Goal: Communication & Community: Connect with others

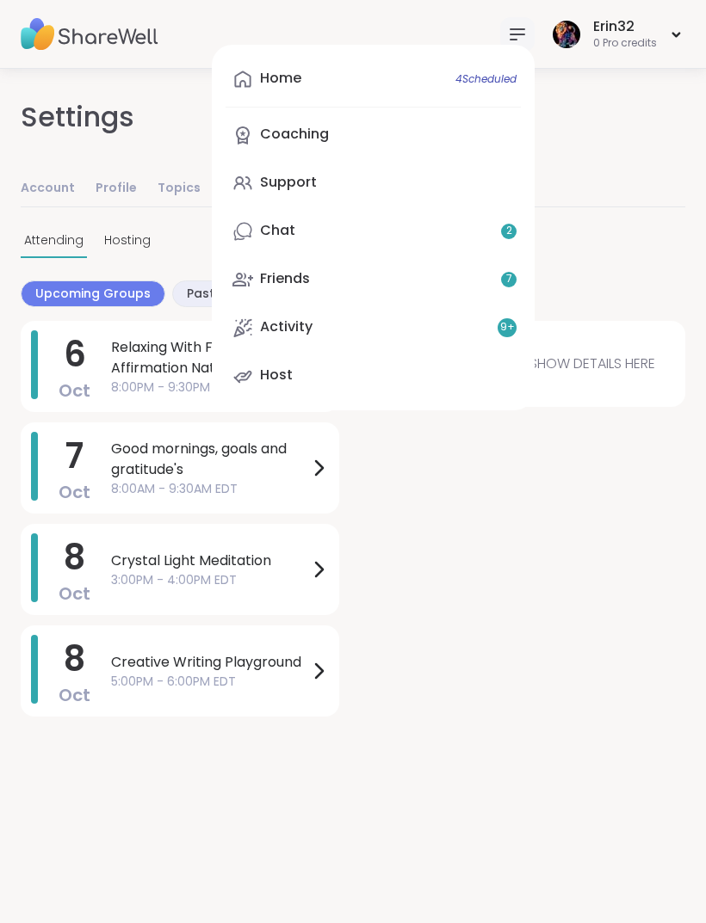
click at [674, 33] on icon at bounding box center [676, 34] width 6 height 3
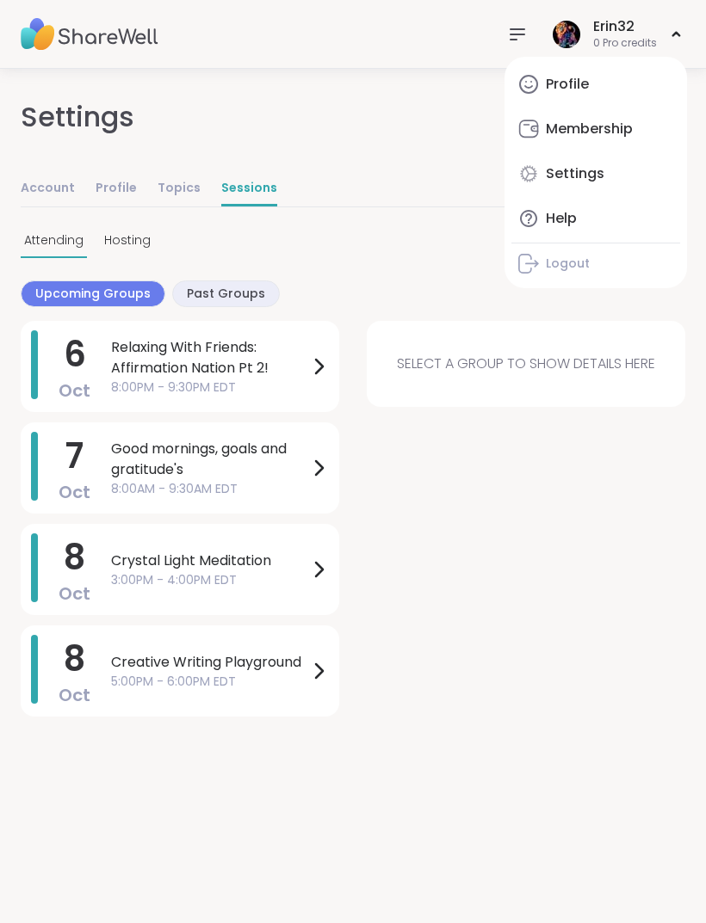
click at [509, 35] on icon at bounding box center [517, 34] width 21 height 21
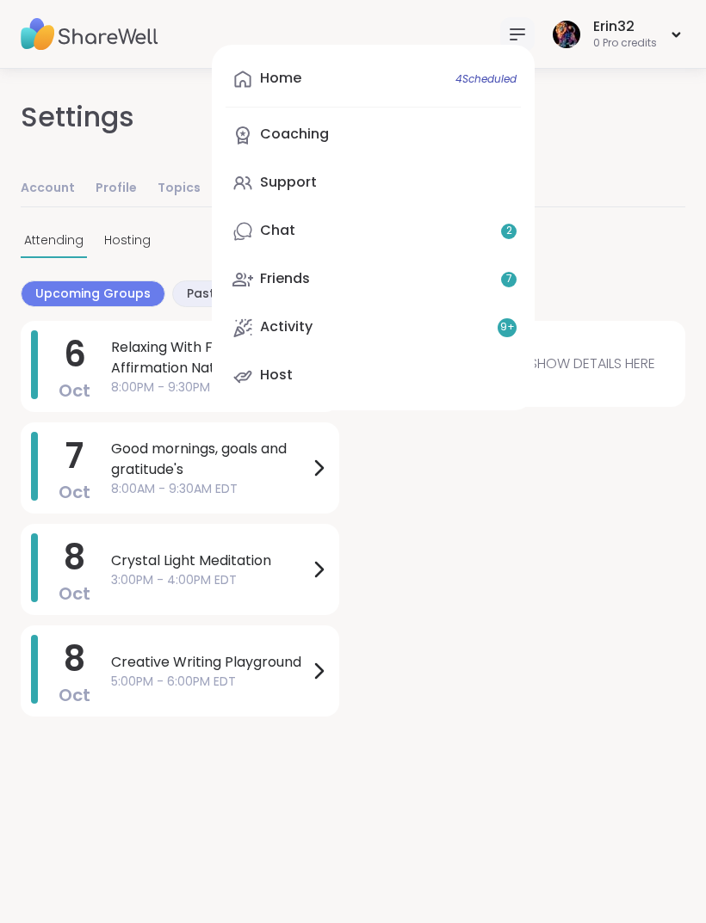
click at [505, 87] on link "Home 4 Scheduled" at bounding box center [372, 79] width 295 height 41
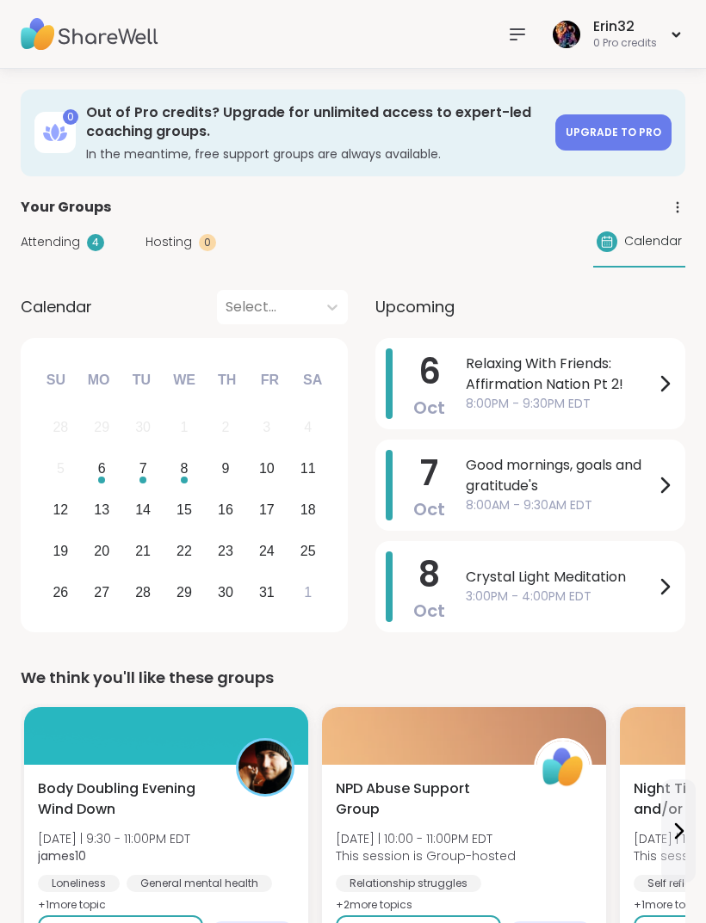
click at [680, 205] on icon at bounding box center [676, 207] width 15 height 15
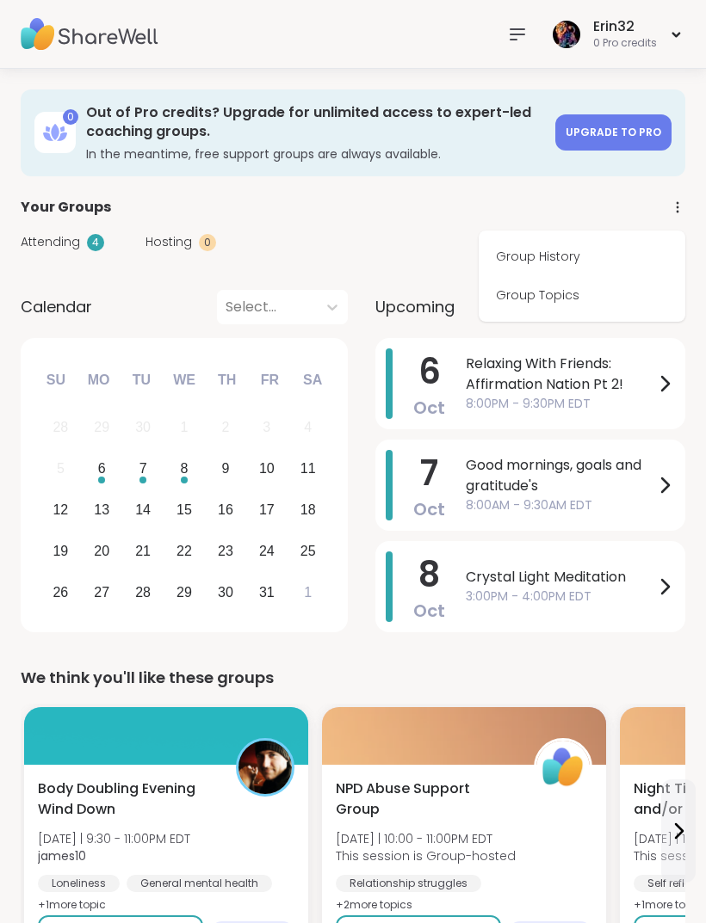
click at [577, 270] on link "Group History" at bounding box center [581, 256] width 193 height 39
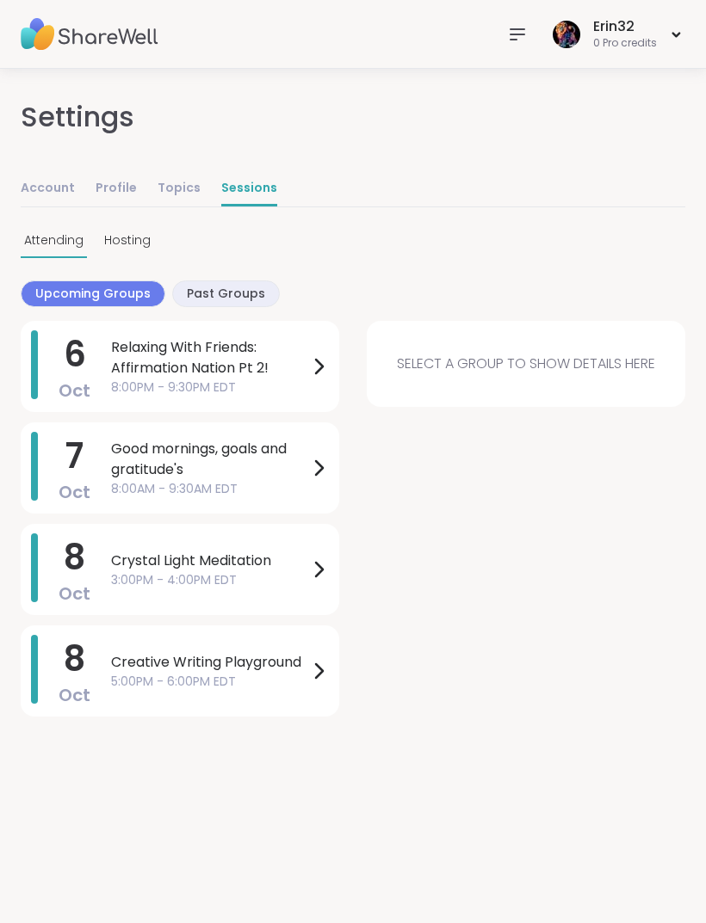
click at [225, 298] on span "Past Groups" at bounding box center [226, 294] width 78 height 18
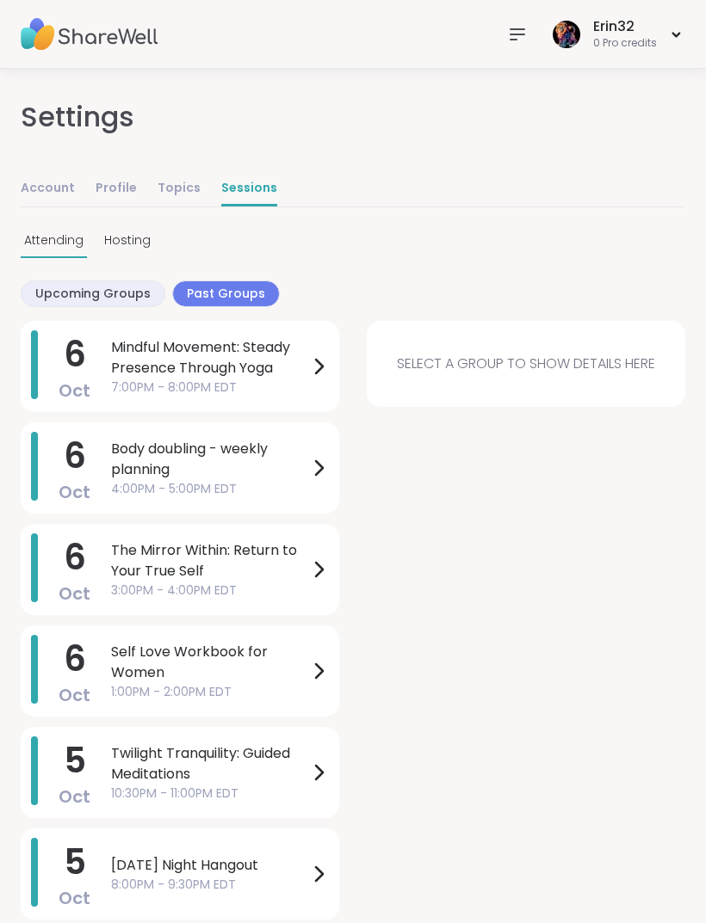
click at [125, 292] on span "Upcoming Groups" at bounding box center [92, 294] width 115 height 18
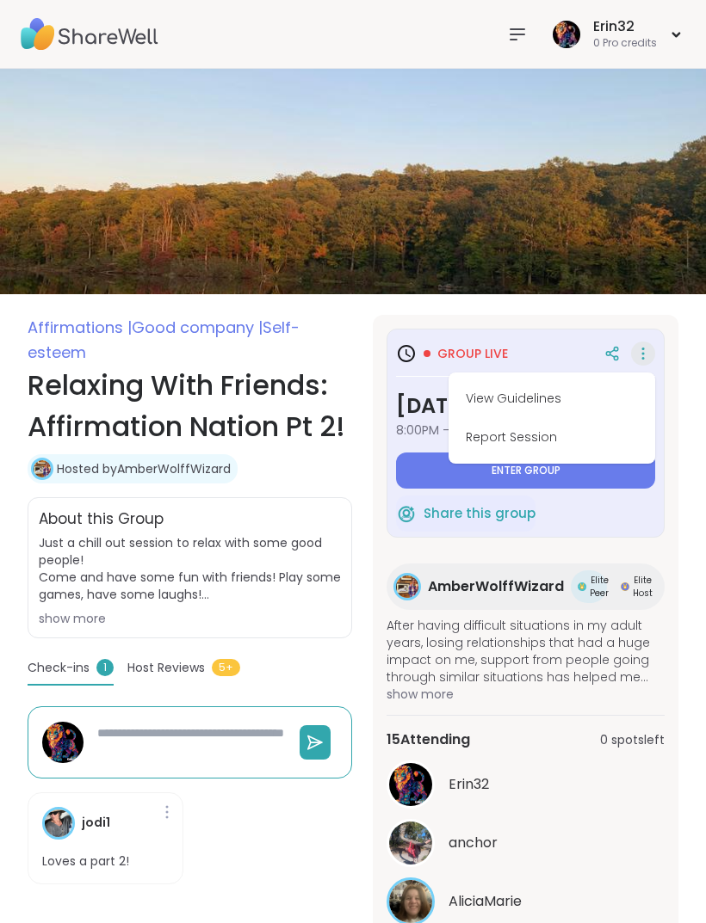
click at [569, 406] on button "View Guidelines" at bounding box center [551, 398] width 193 height 39
type textarea "*"
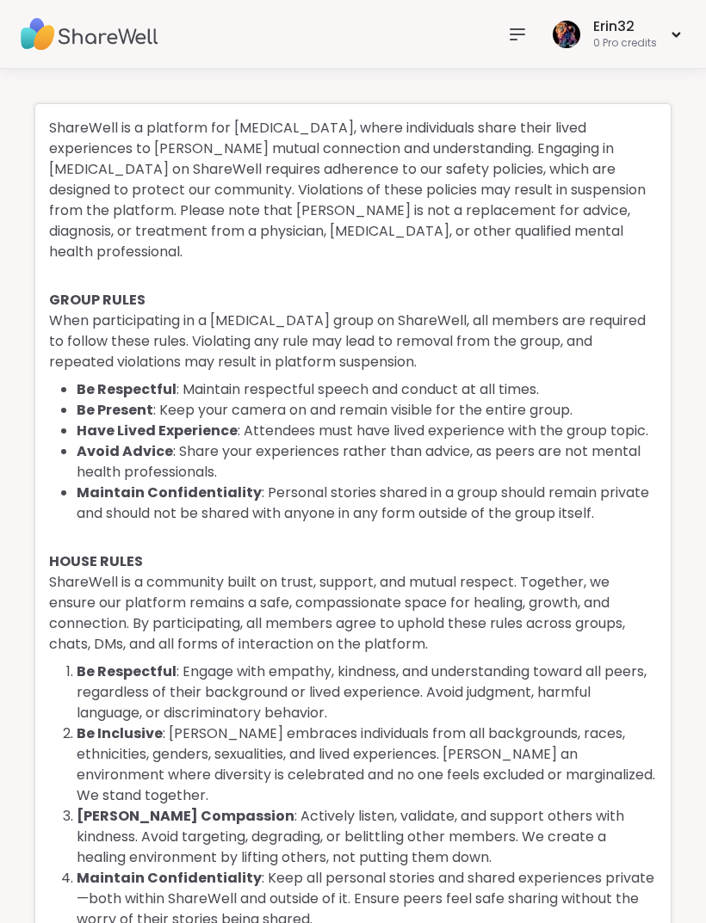
click at [505, 38] on div at bounding box center [517, 34] width 34 height 34
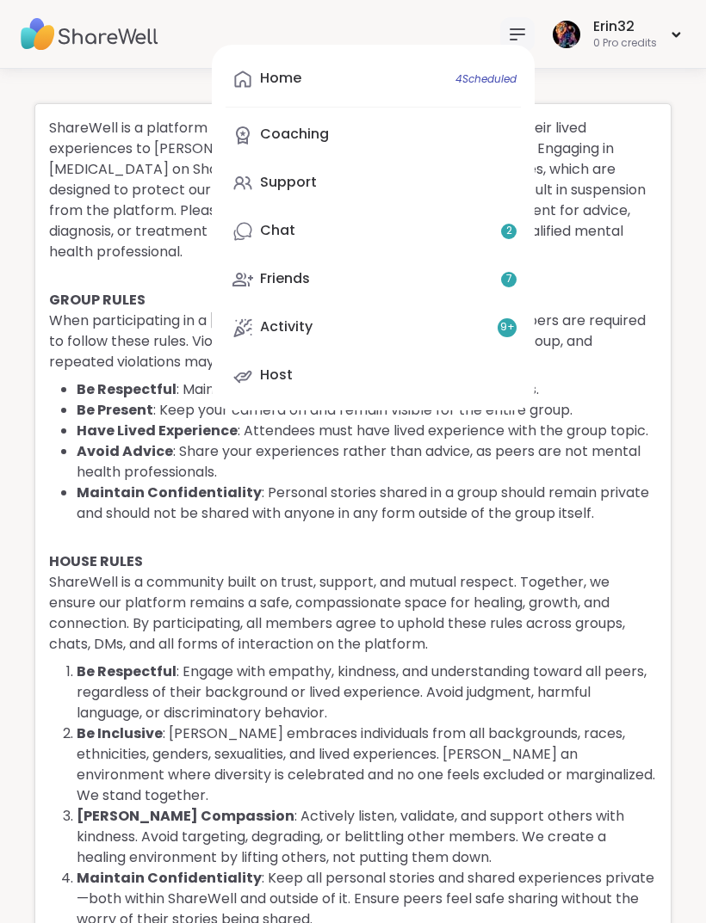
click at [489, 77] on span "4 Scheduled" at bounding box center [485, 79] width 61 height 14
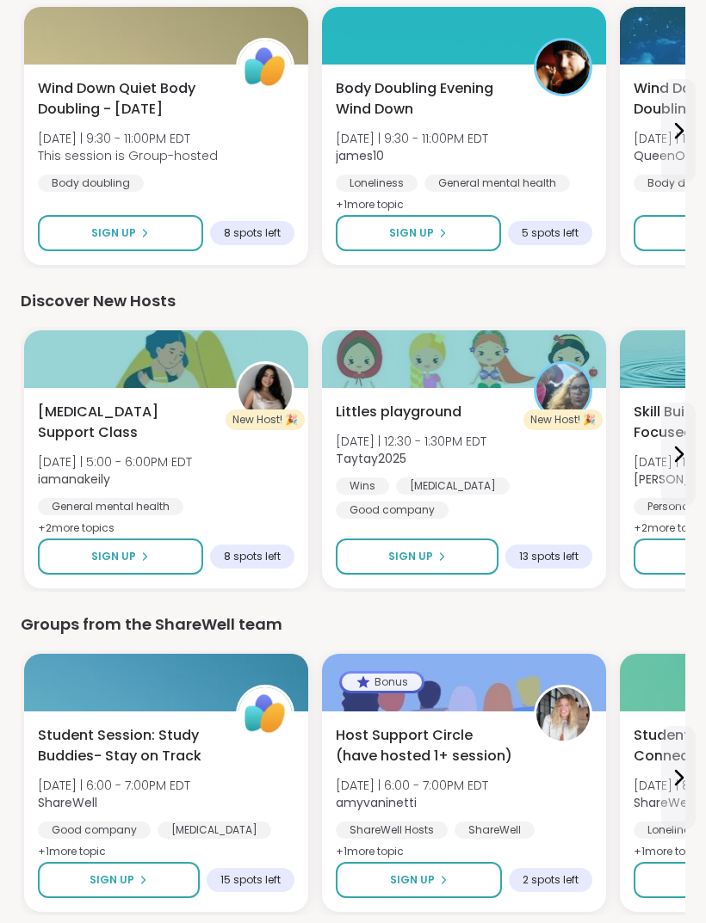
scroll to position [2005, 0]
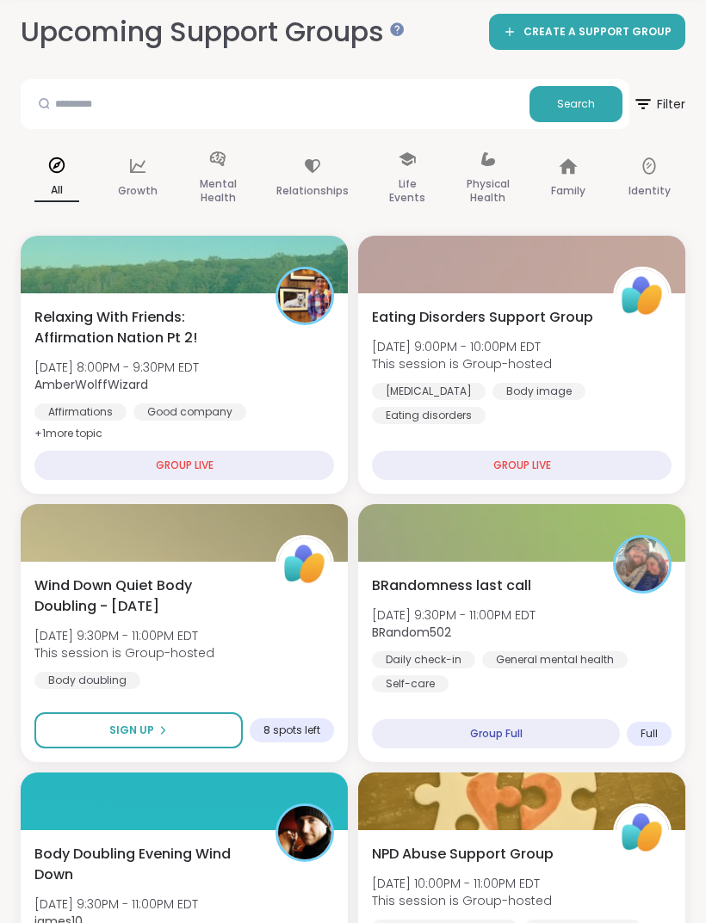
scroll to position [75, 0]
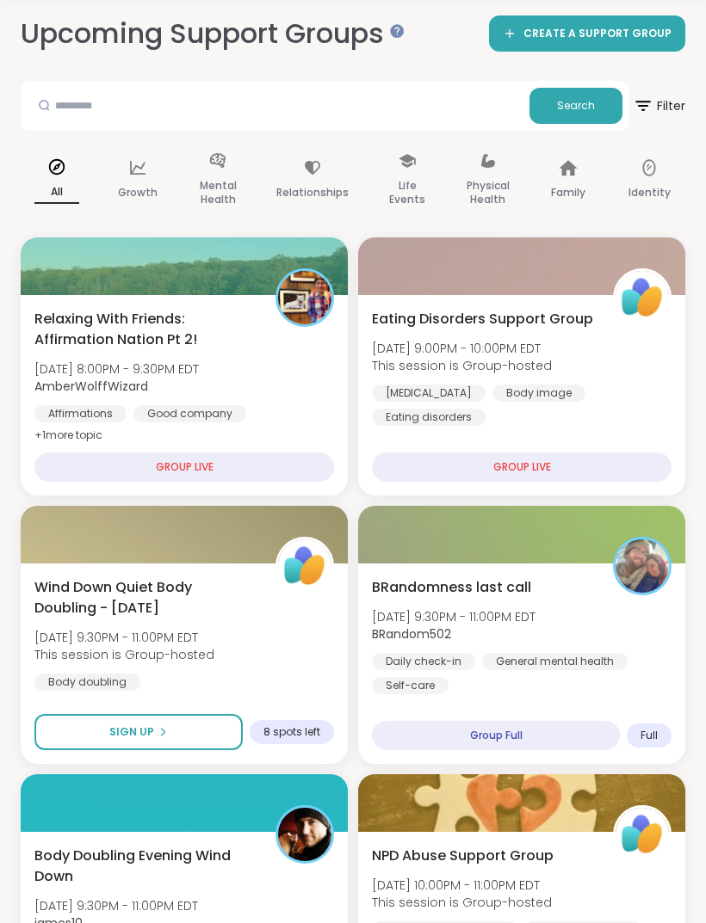
click at [53, 170] on icon at bounding box center [56, 166] width 19 height 19
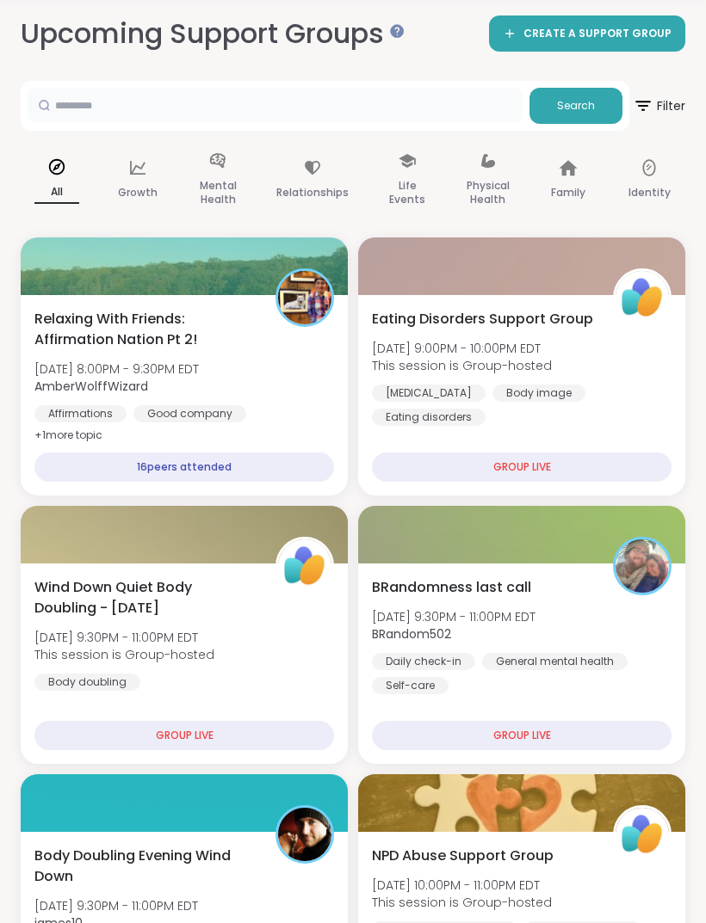
click at [63, 104] on input "text" at bounding box center [275, 105] width 495 height 34
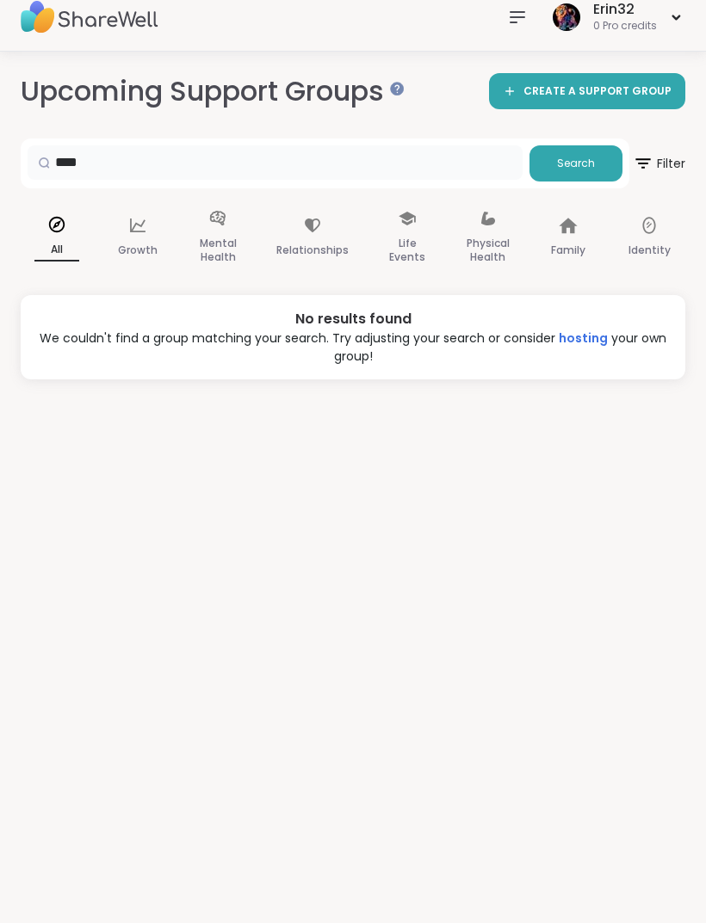
scroll to position [17, 0]
click at [432, 155] on input "****" at bounding box center [275, 162] width 495 height 34
type input "******"
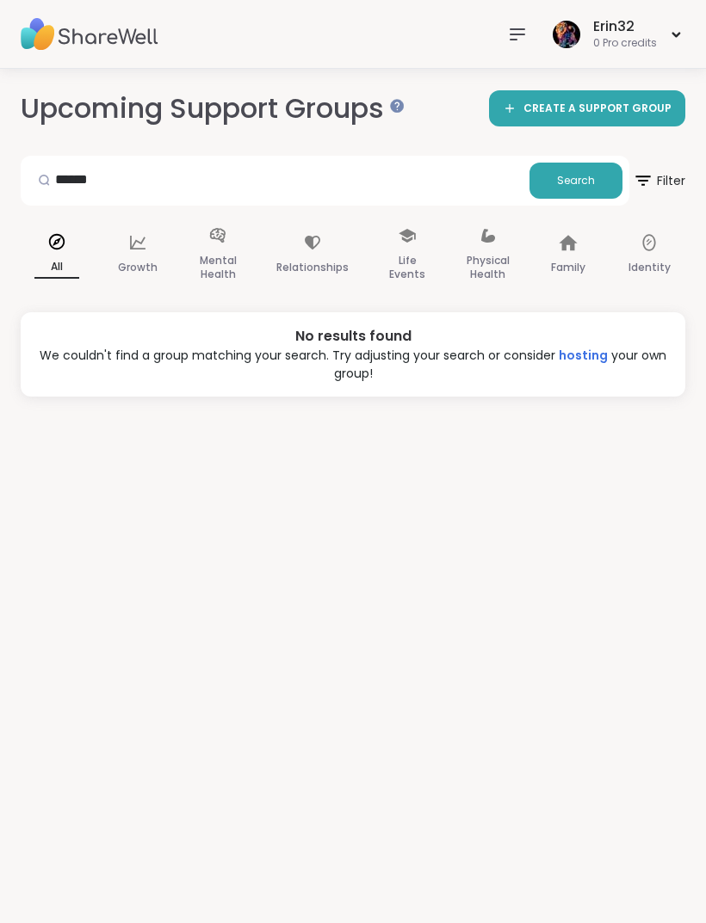
click at [629, 28] on div "Erin32" at bounding box center [625, 26] width 64 height 19
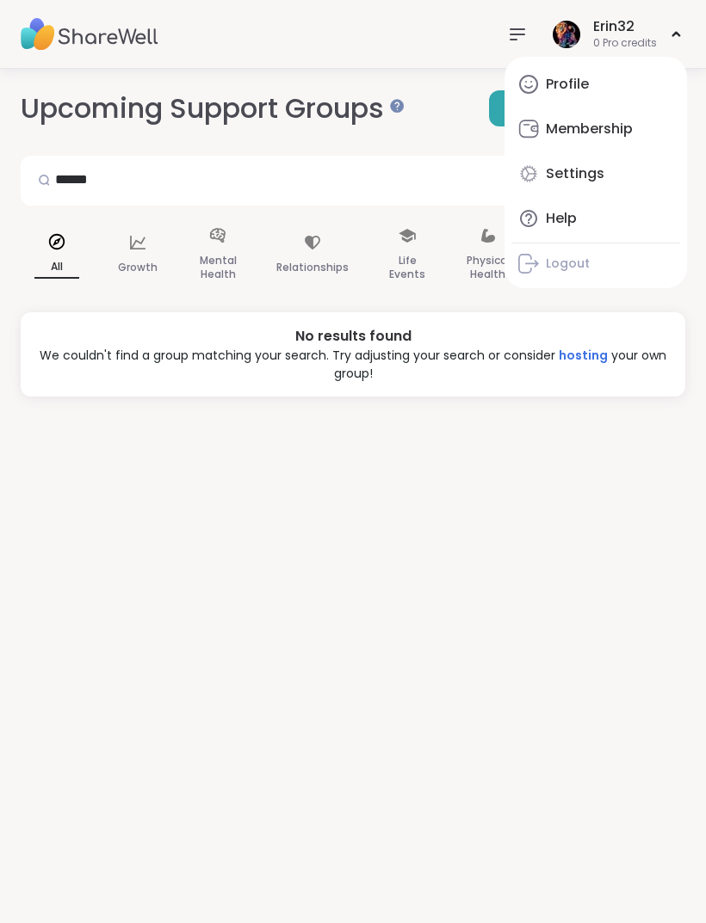
click at [509, 43] on icon at bounding box center [517, 34] width 21 height 21
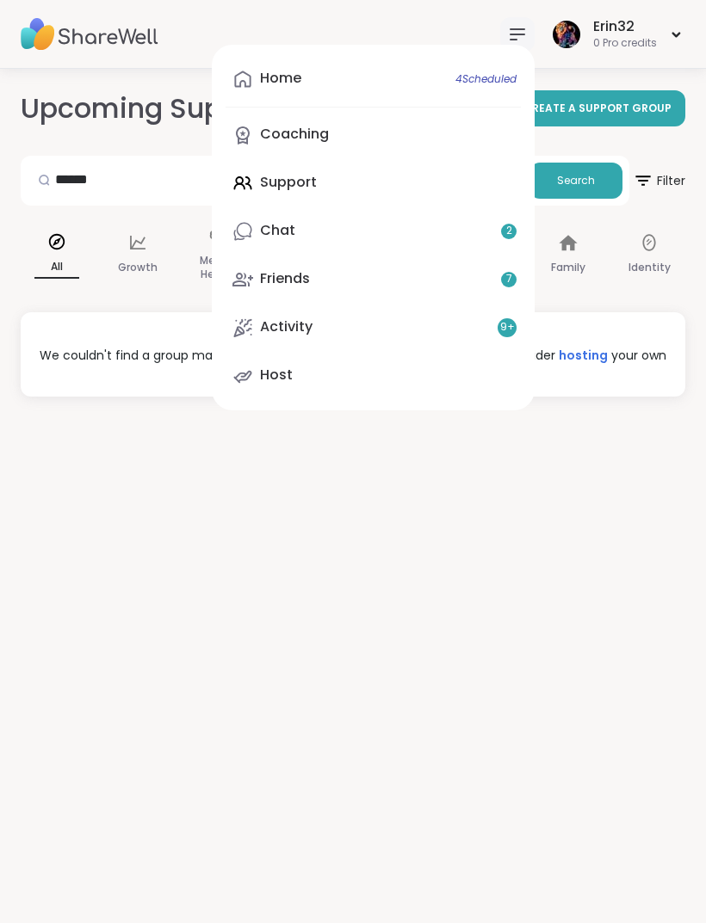
click at [412, 92] on link "Home 4 Scheduled" at bounding box center [372, 79] width 295 height 41
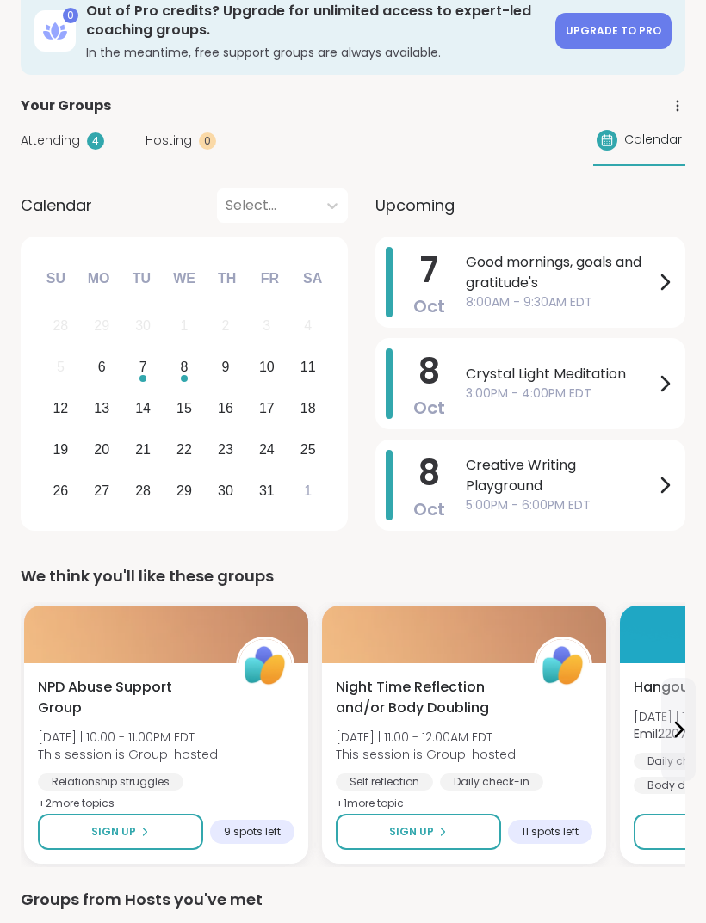
scroll to position [102, 0]
click at [680, 100] on icon at bounding box center [676, 105] width 15 height 15
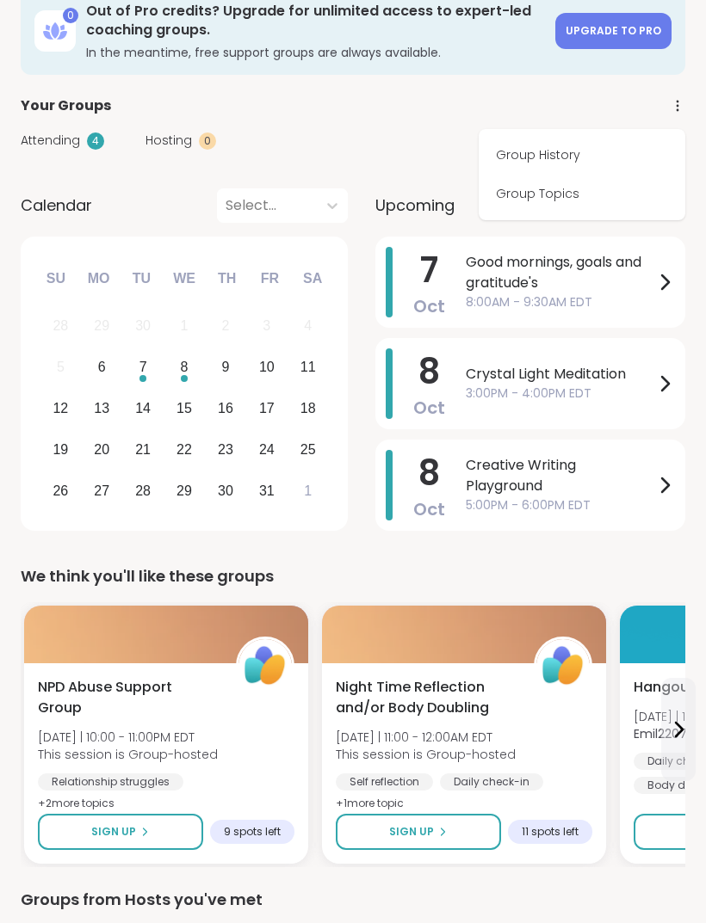
click at [574, 165] on link "Group History" at bounding box center [581, 155] width 193 height 39
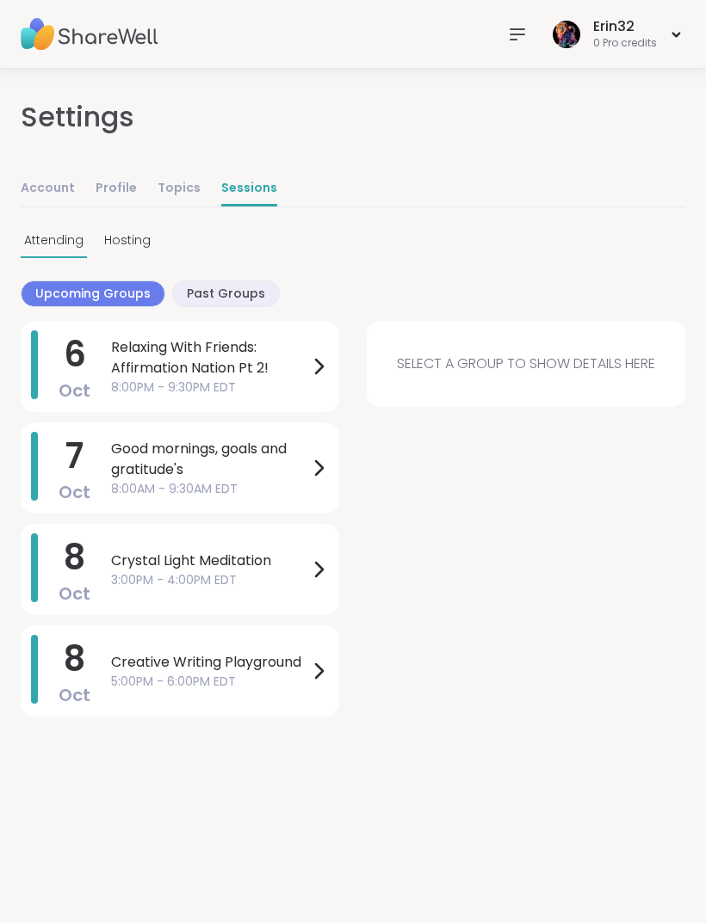
click at [240, 301] on span "Past Groups" at bounding box center [226, 294] width 78 height 18
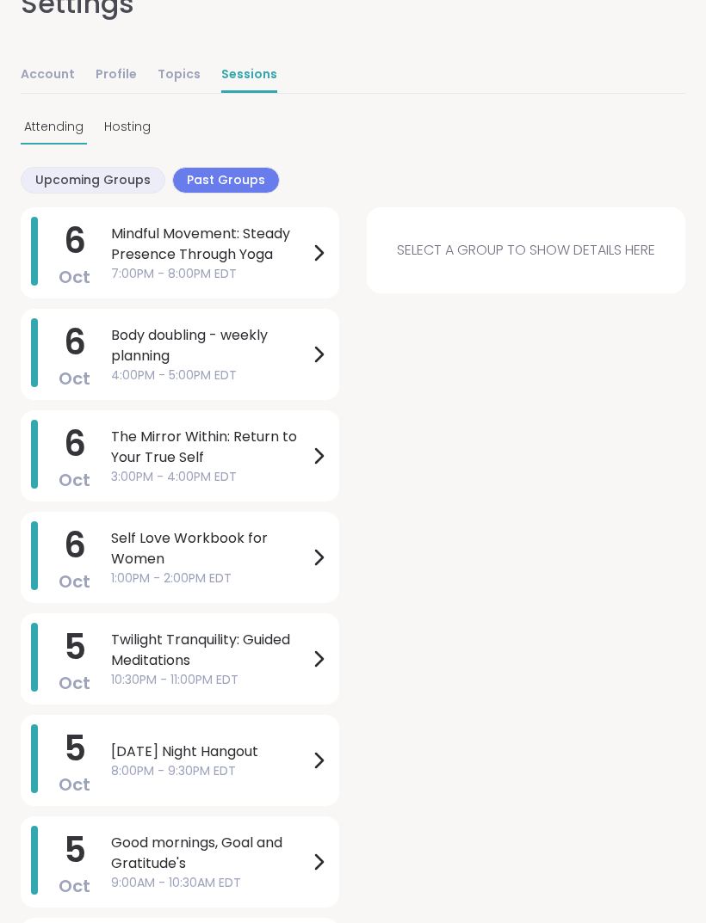
scroll to position [113, 0]
click at [118, 175] on span "Upcoming Groups" at bounding box center [92, 181] width 115 height 18
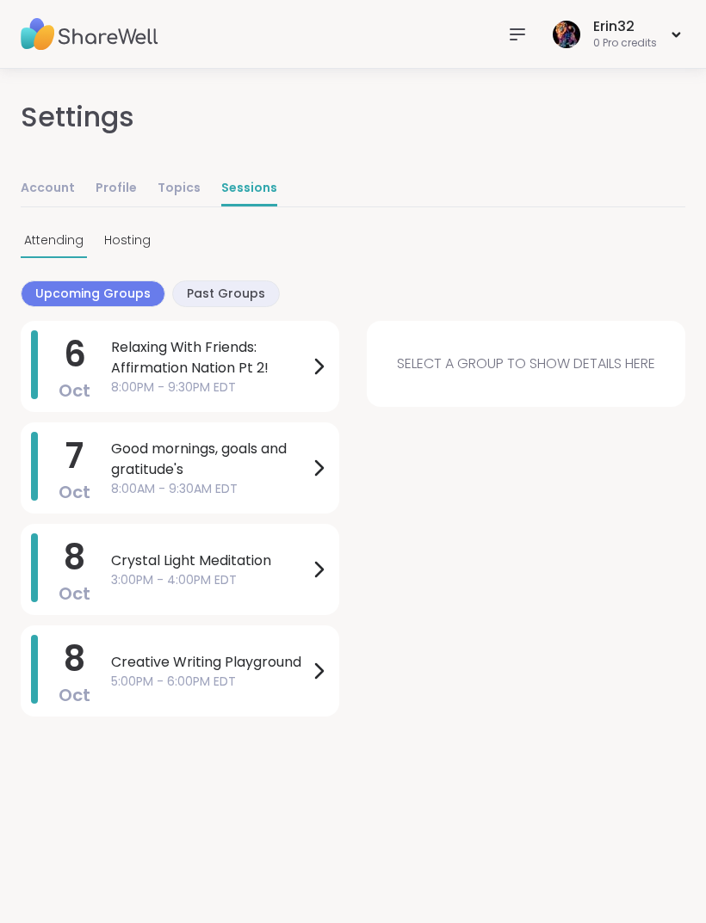
click at [630, 39] on div "0 Pro credits" at bounding box center [625, 43] width 64 height 15
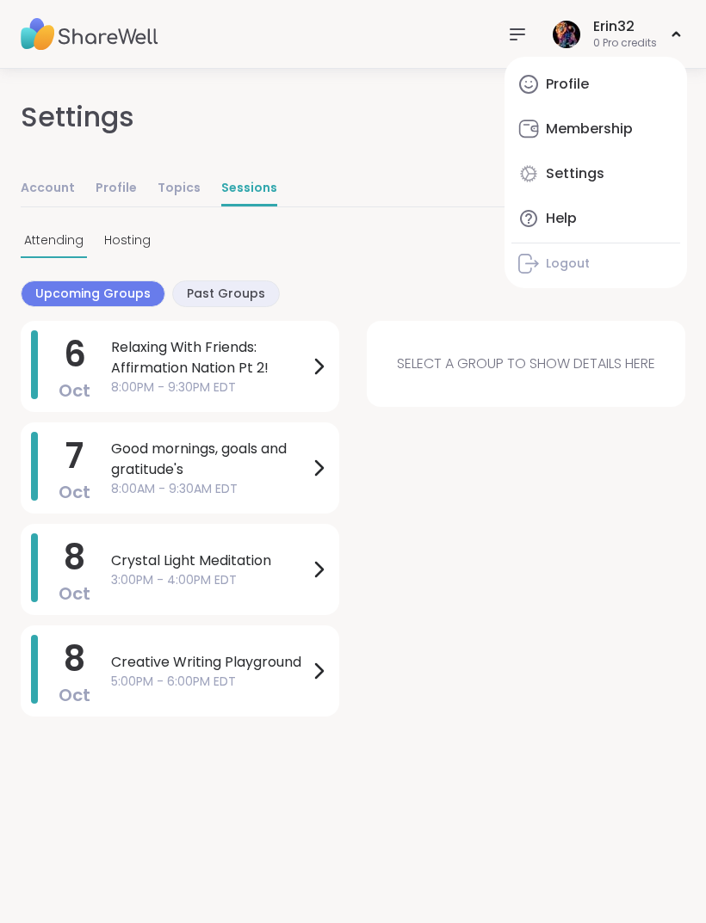
click at [407, 238] on div "Attending Hosting" at bounding box center [353, 242] width 664 height 34
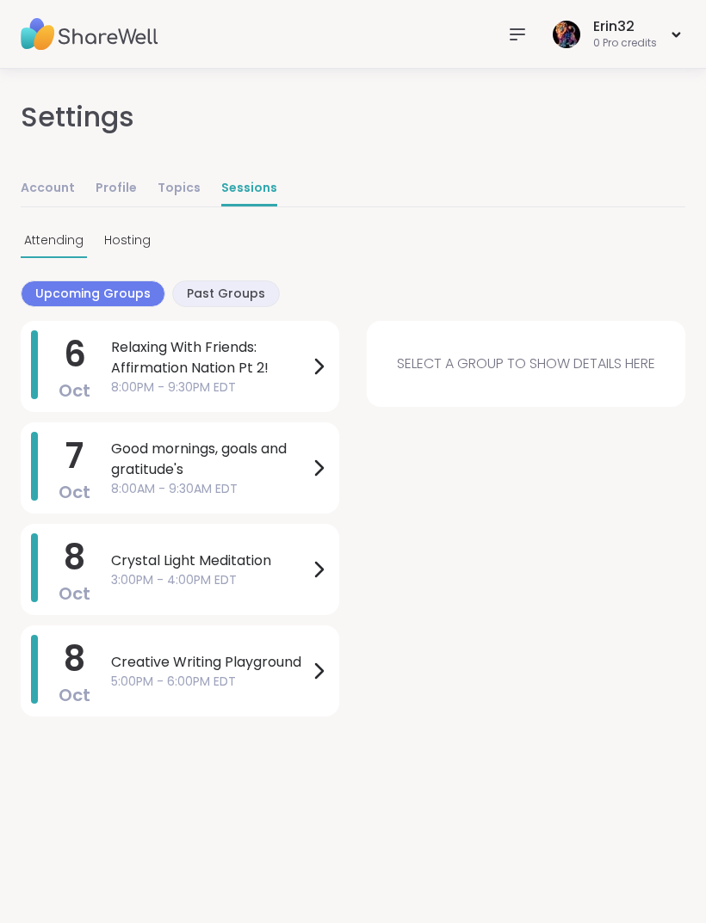
click at [173, 191] on link "Topics" at bounding box center [178, 189] width 43 height 34
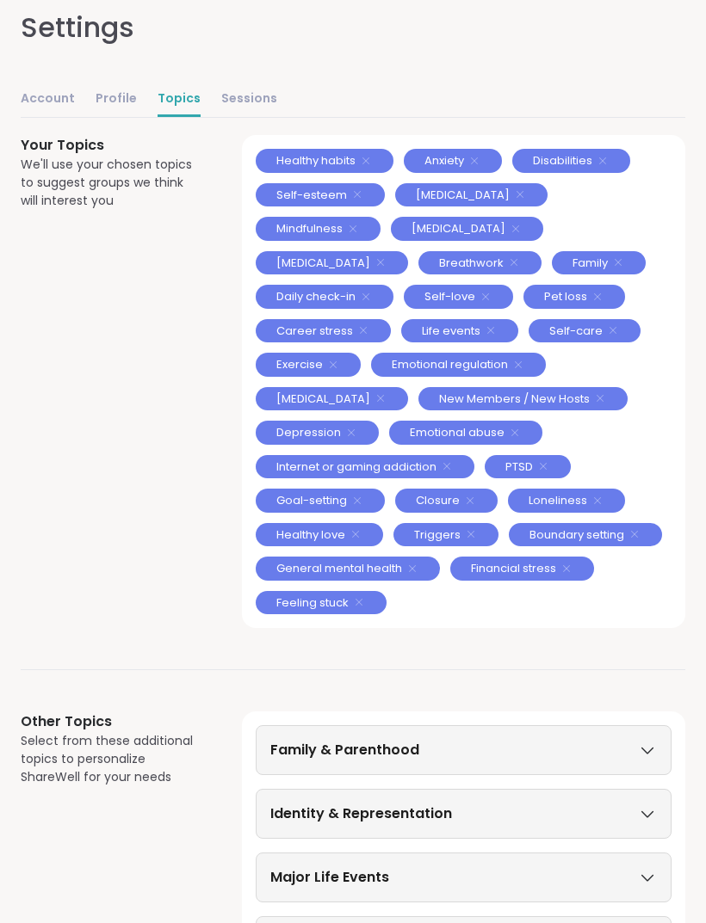
scroll to position [79, 0]
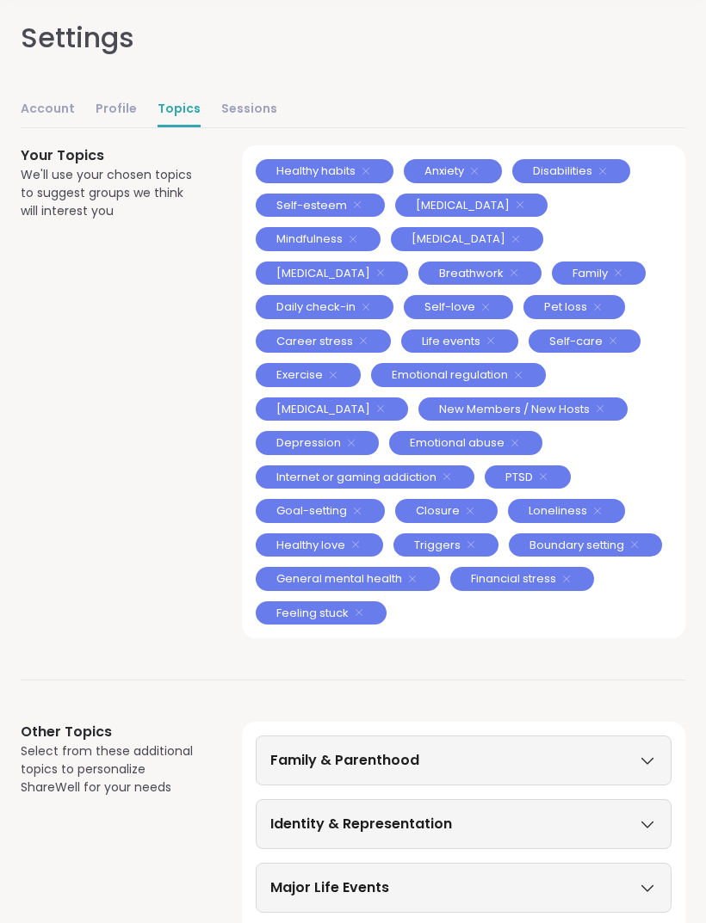
click at [343, 175] on span "Healthy habits" at bounding box center [315, 171] width 79 height 17
click at [42, 95] on link "Account" at bounding box center [48, 110] width 54 height 34
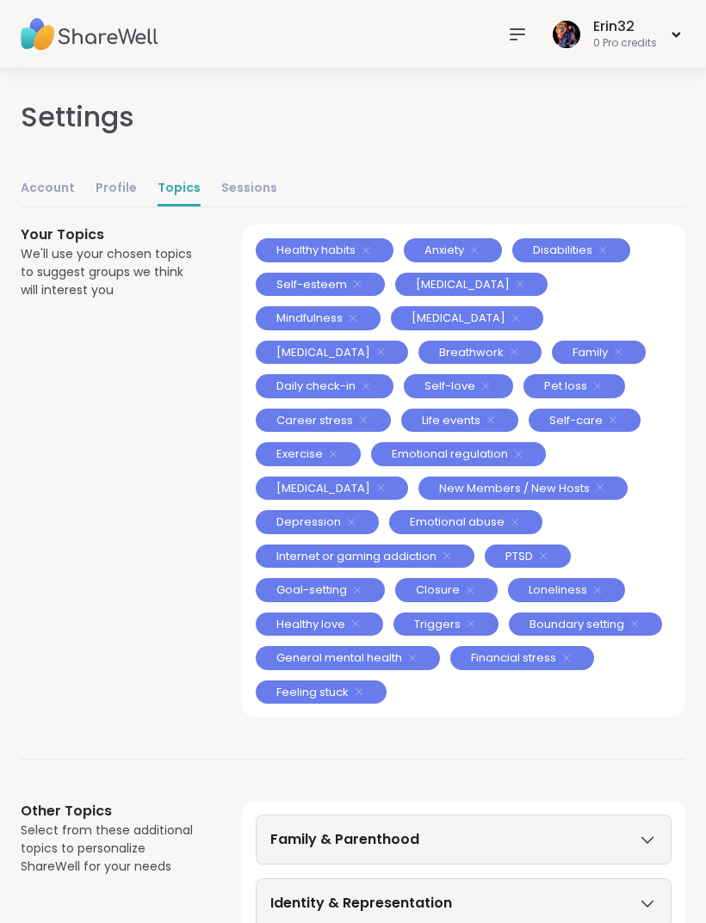
select select "**"
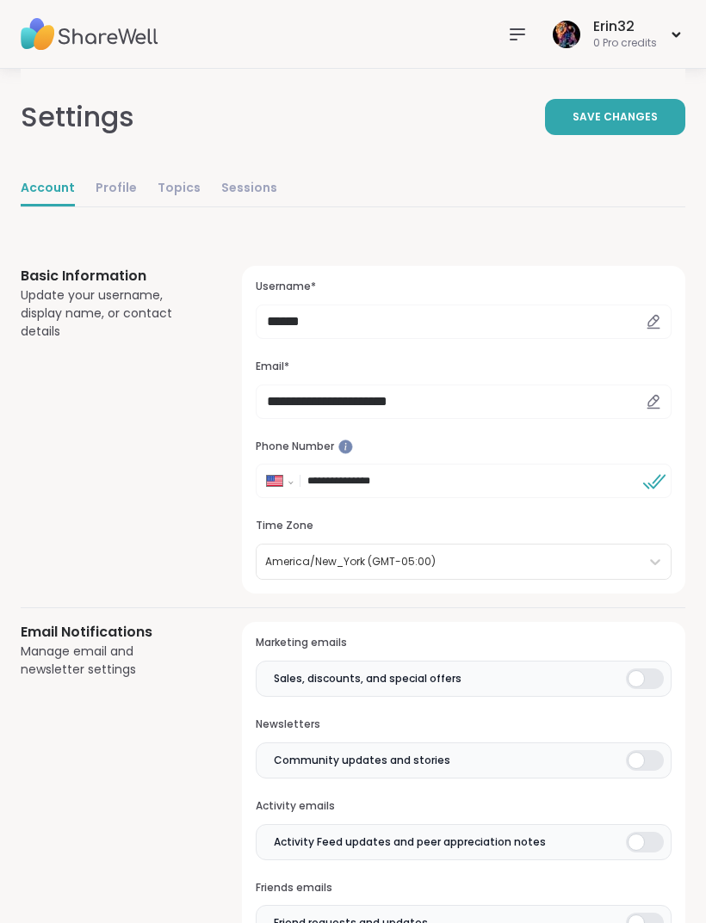
click at [102, 188] on link "Profile" at bounding box center [116, 189] width 41 height 34
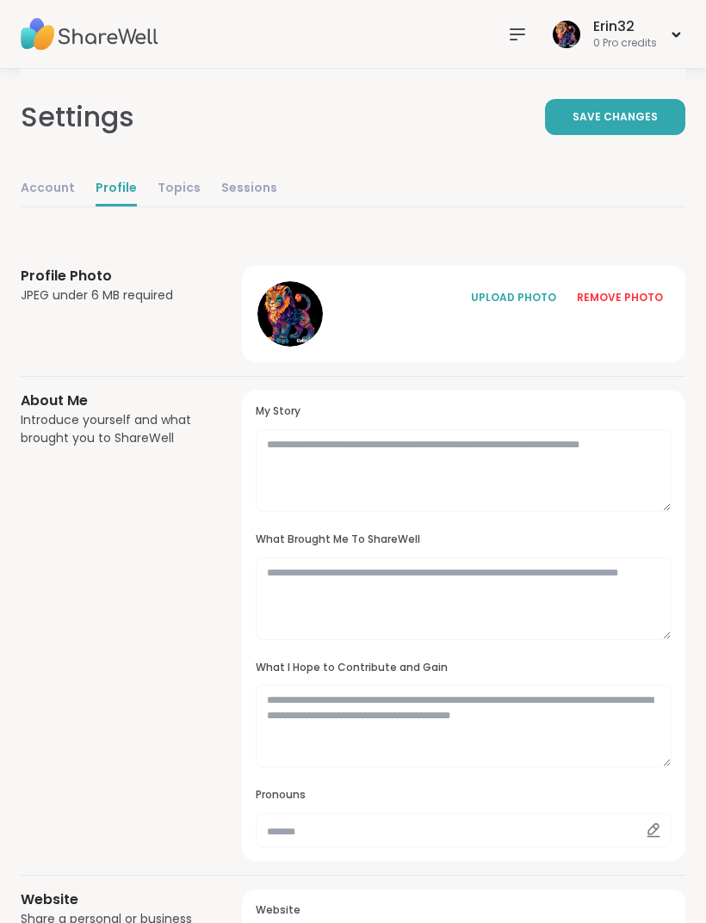
click at [163, 204] on link "Topics" at bounding box center [178, 189] width 43 height 34
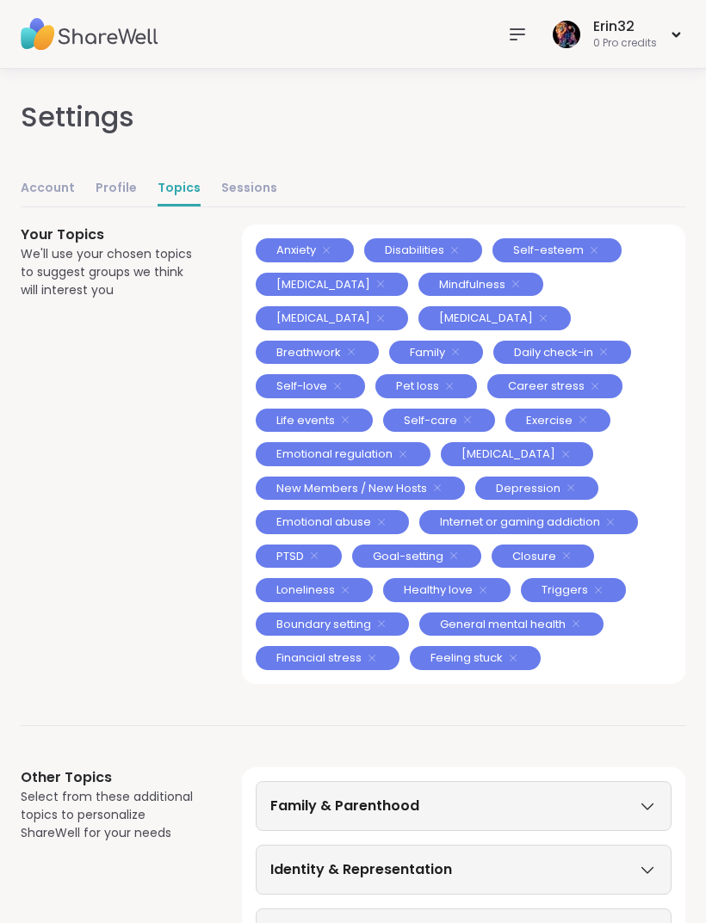
click at [248, 190] on link "Sessions" at bounding box center [249, 189] width 56 height 34
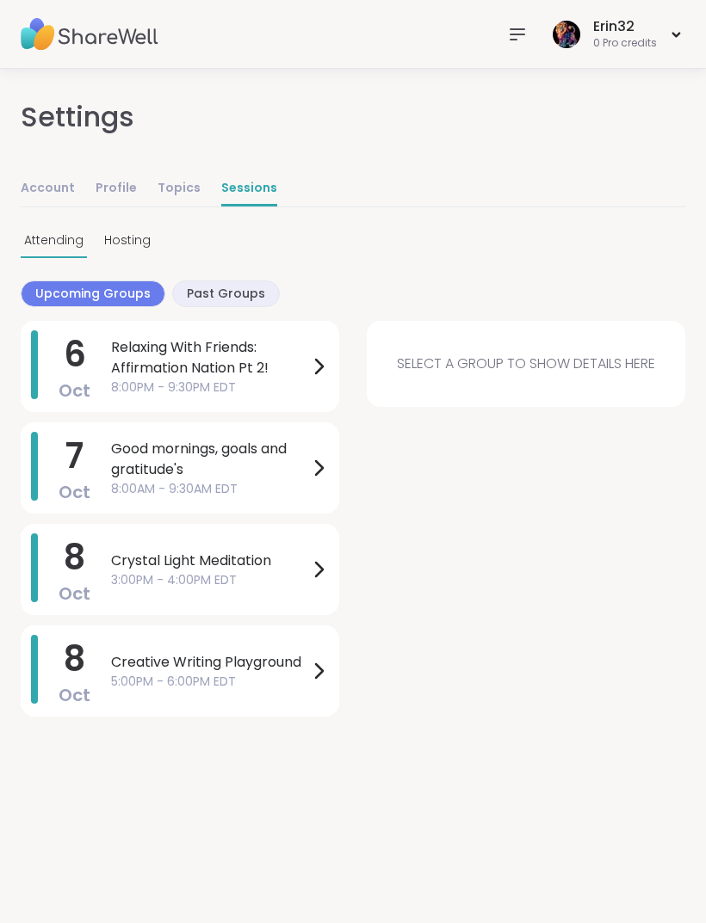
click at [134, 41] on img at bounding box center [90, 34] width 138 height 60
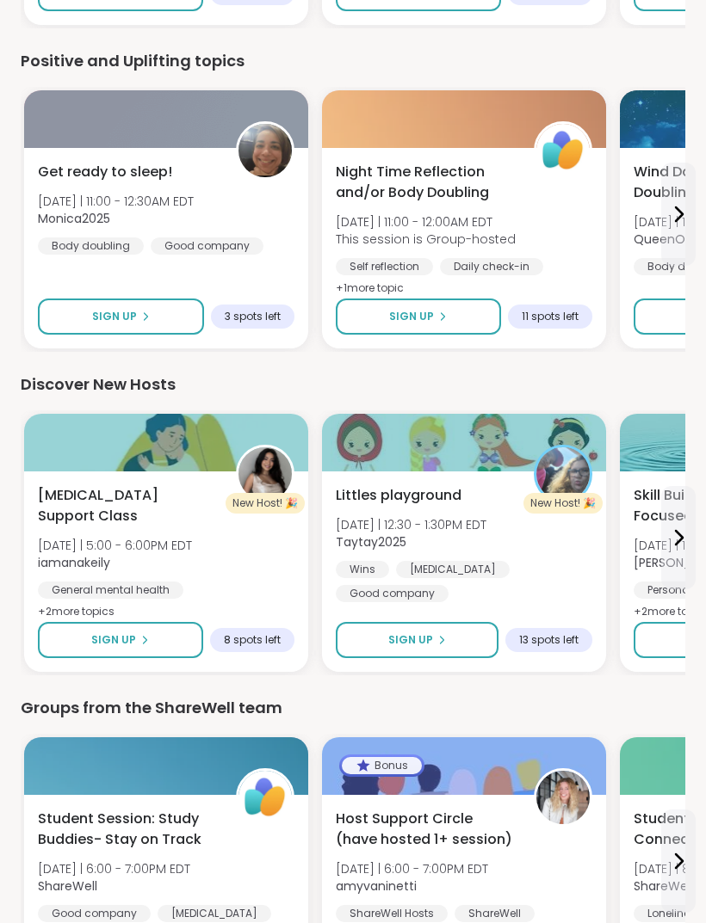
scroll to position [2005, 0]
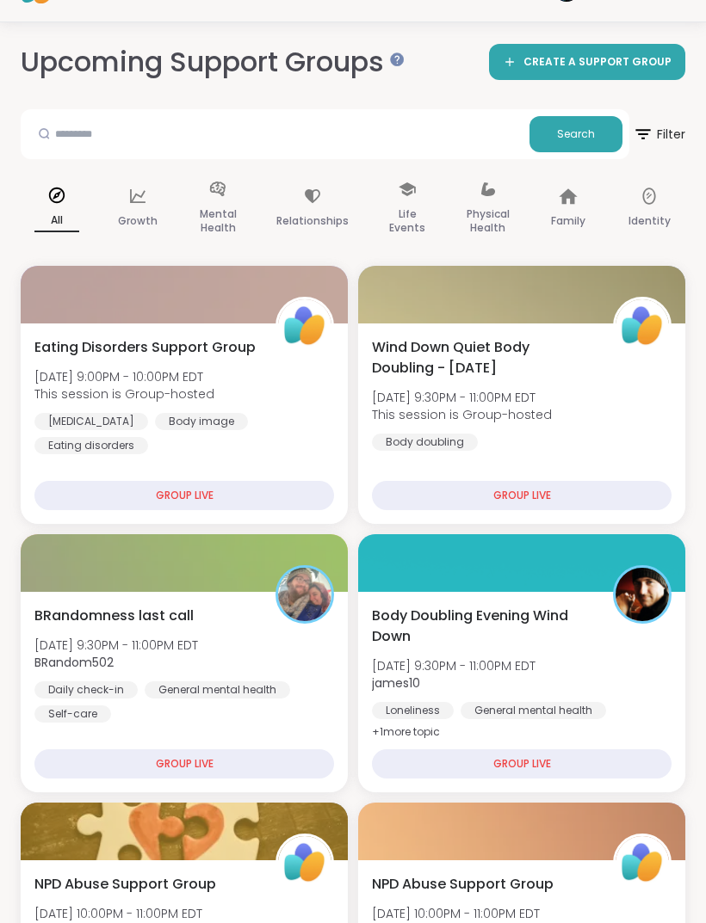
scroll to position [50, 0]
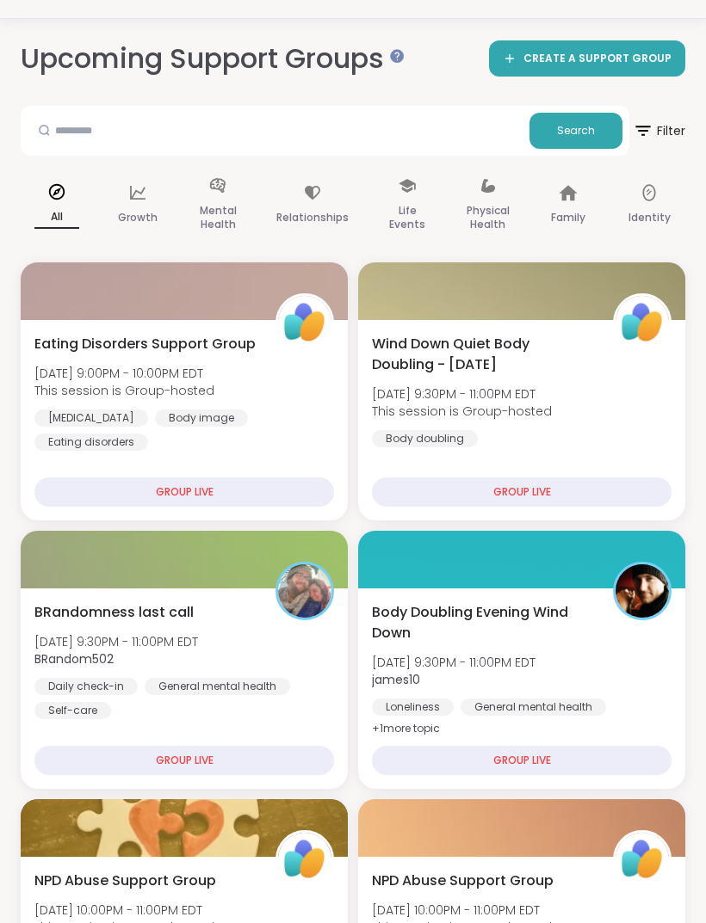
click at [481, 908] on span "[DATE] 10:00PM - 11:00PM EDT" at bounding box center [462, 910] width 180 height 17
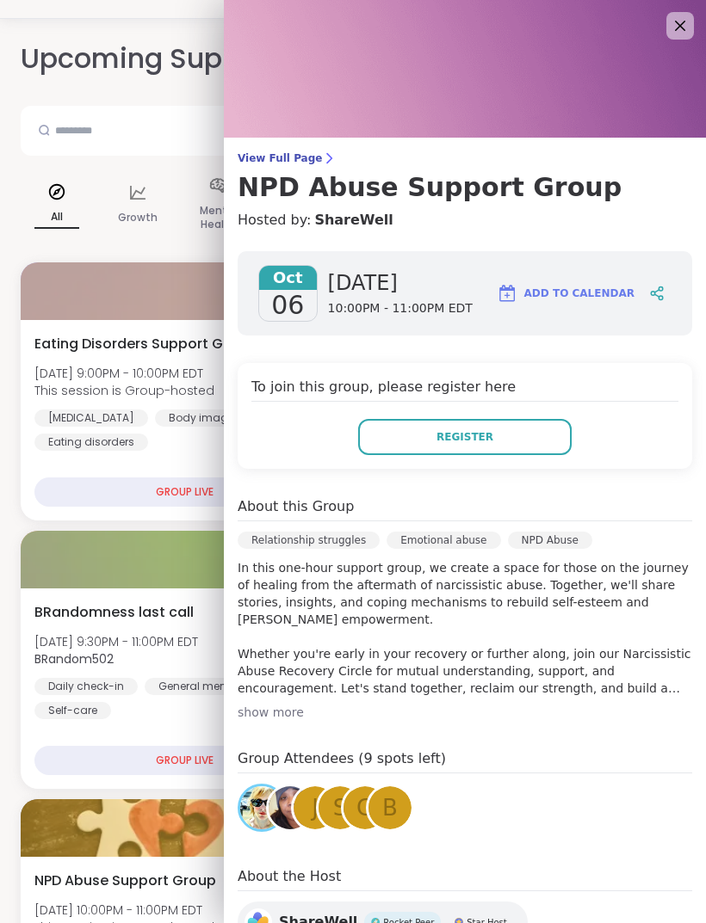
click at [167, 618] on span "BRandomness last call" at bounding box center [113, 612] width 159 height 21
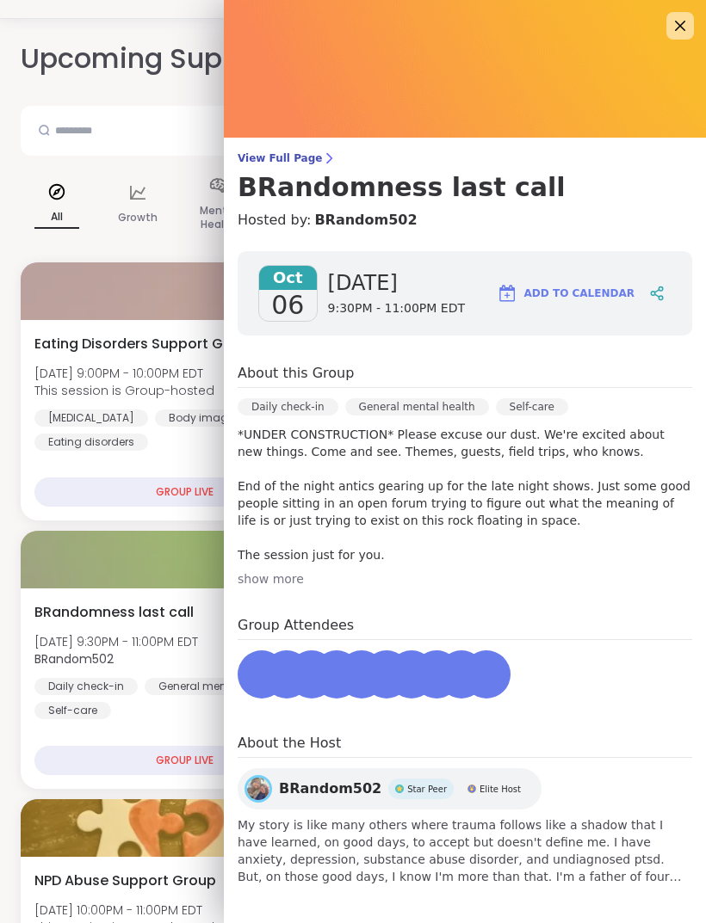
click at [195, 582] on div at bounding box center [184, 560] width 327 height 58
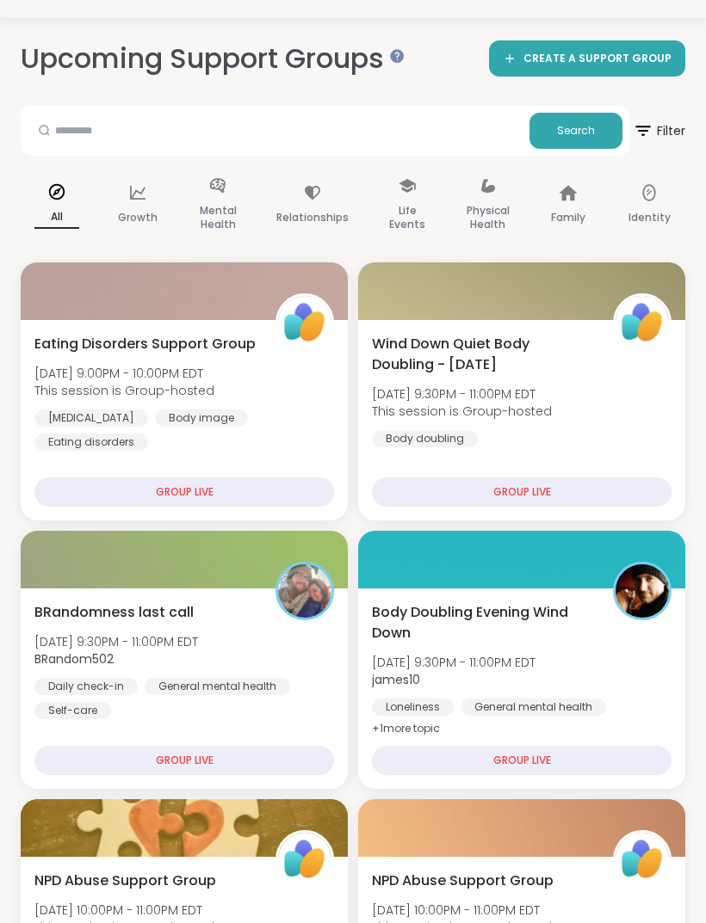
click at [186, 564] on div at bounding box center [184, 560] width 327 height 58
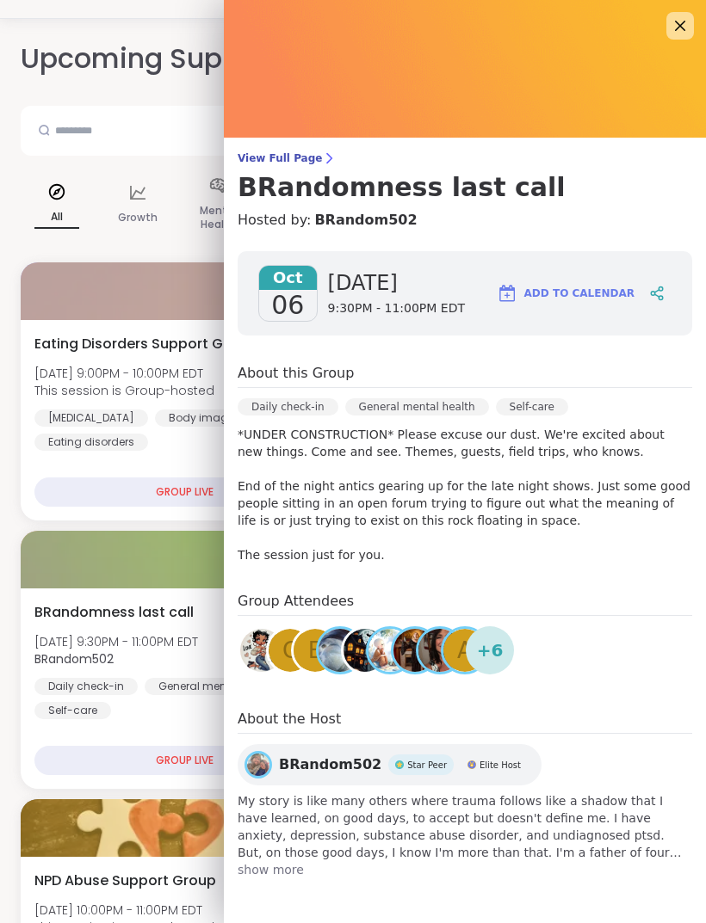
click at [209, 480] on div "GROUP LIVE" at bounding box center [183, 492] width 299 height 29
click at [173, 303] on div at bounding box center [184, 291] width 327 height 58
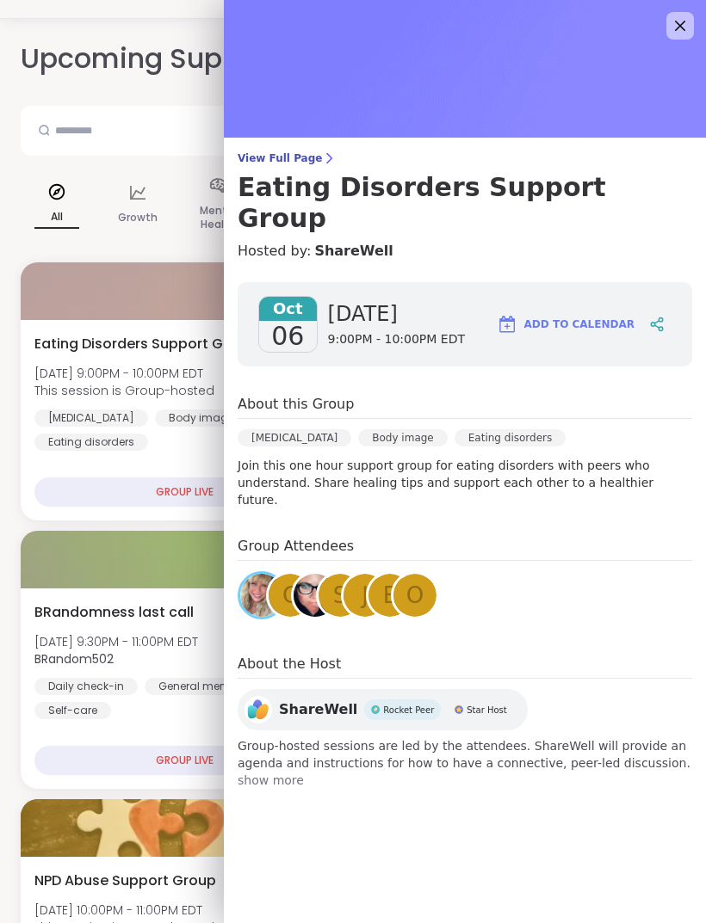
click at [155, 406] on div "Eating Disorders Support Group [DATE] 9:00PM - 10:00PM EDT This session is Grou…" at bounding box center [183, 392] width 299 height 117
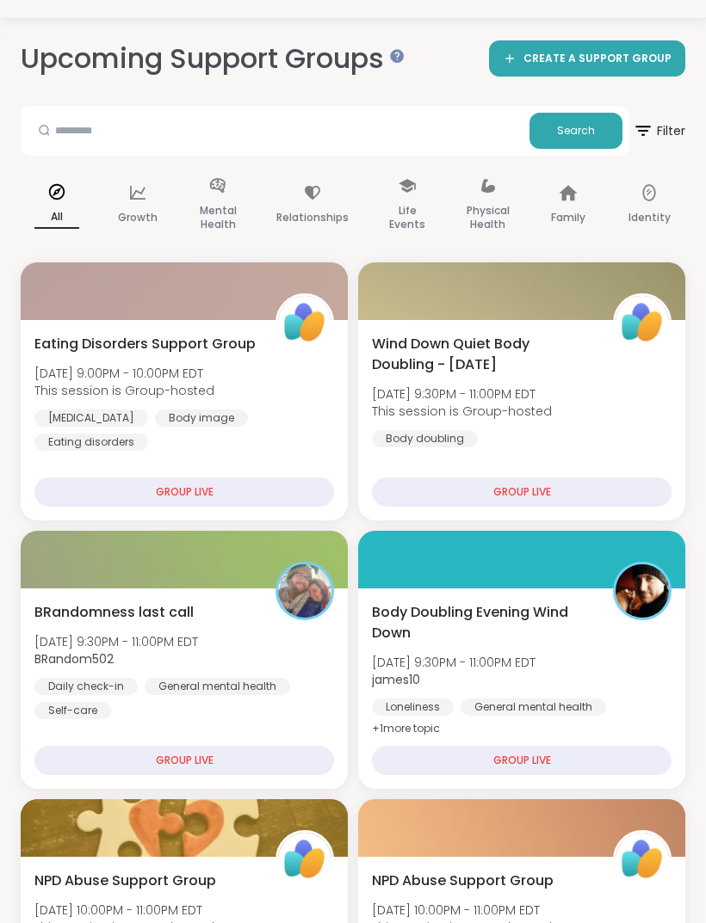
scroll to position [0, 0]
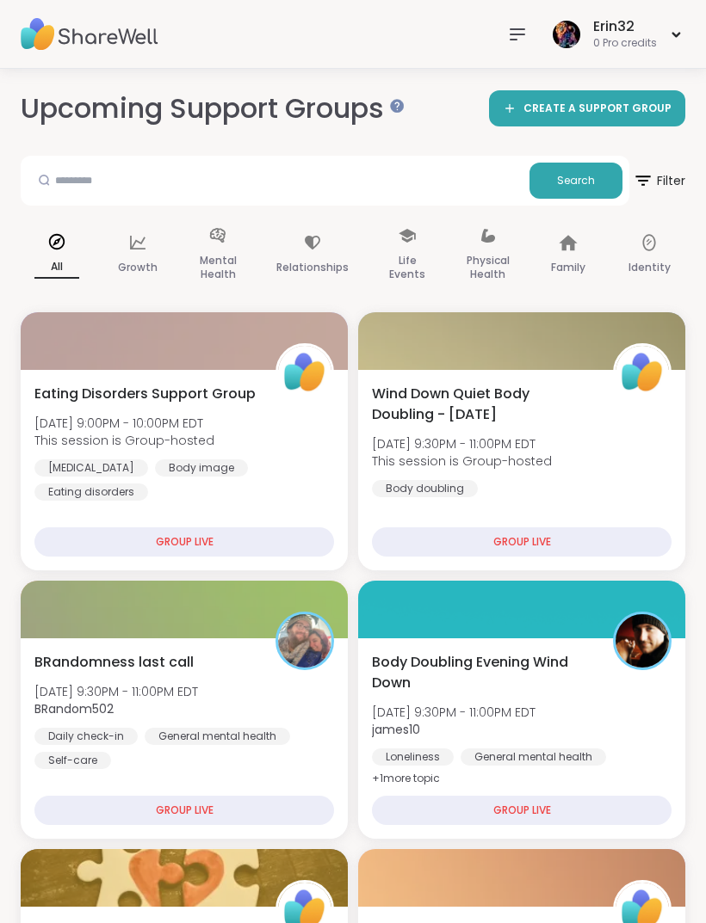
click at [62, 260] on p "All" at bounding box center [56, 267] width 45 height 22
click at [141, 251] on div "Growth" at bounding box center [138, 256] width 72 height 86
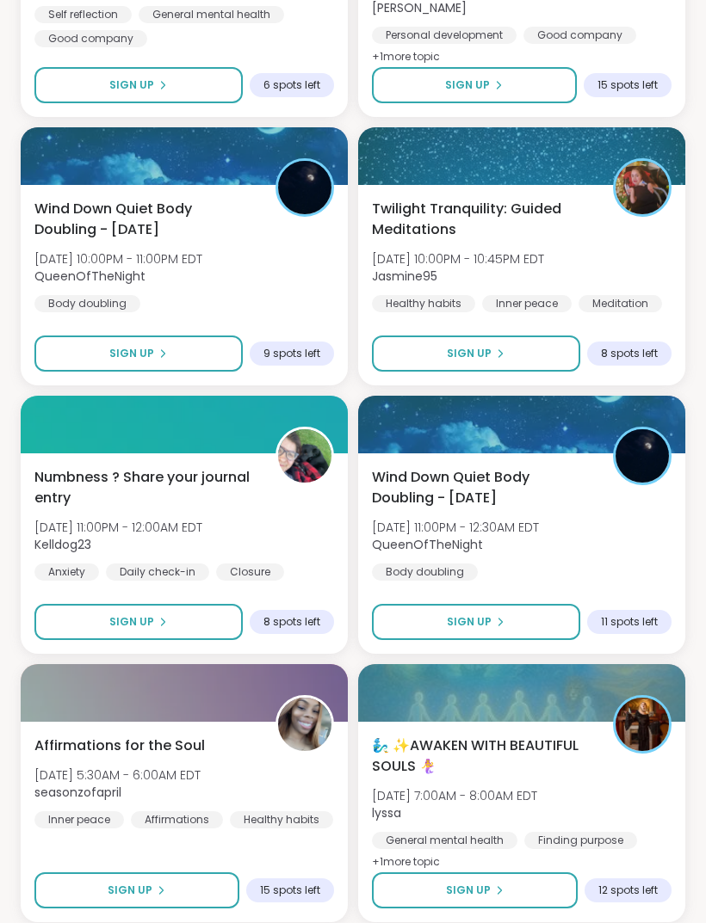
scroll to position [4272, 0]
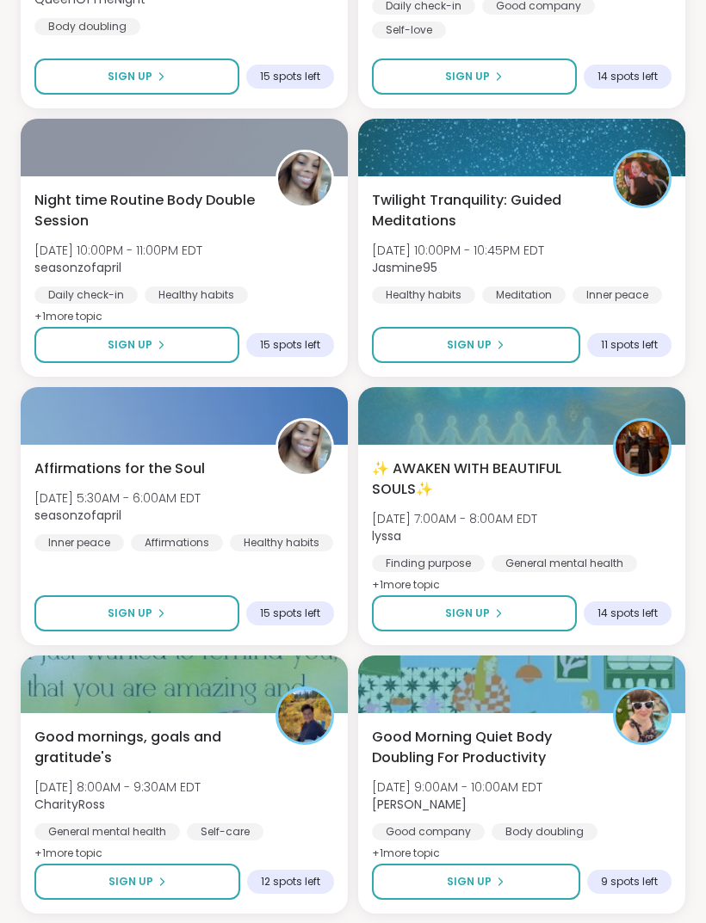
scroll to position [9104, 0]
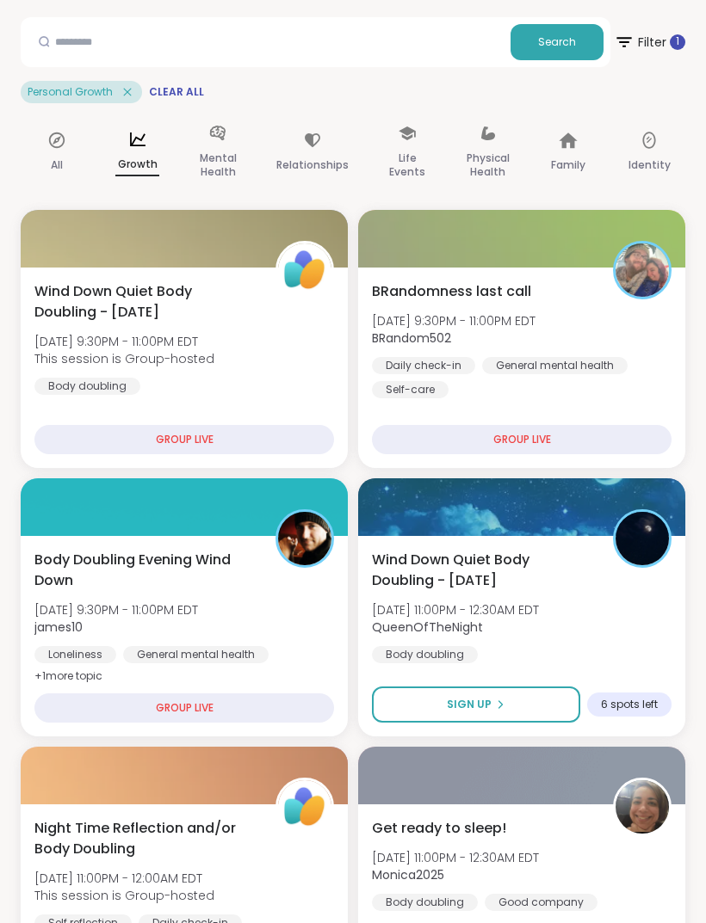
scroll to position [0, 0]
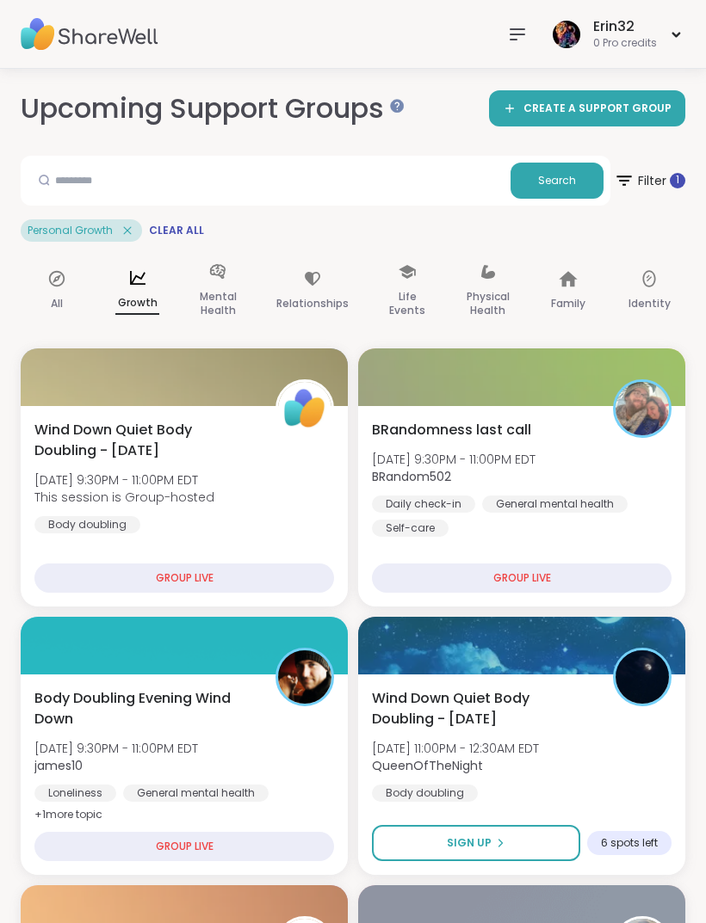
click at [630, 33] on div "Erin32" at bounding box center [625, 26] width 64 height 19
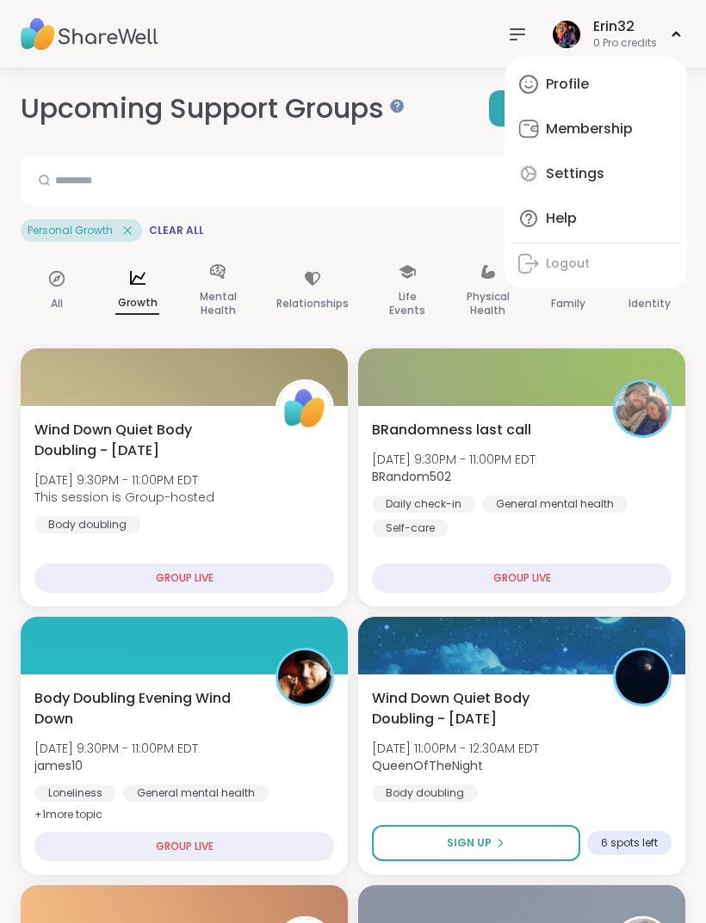
click at [524, 34] on icon at bounding box center [517, 34] width 14 height 10
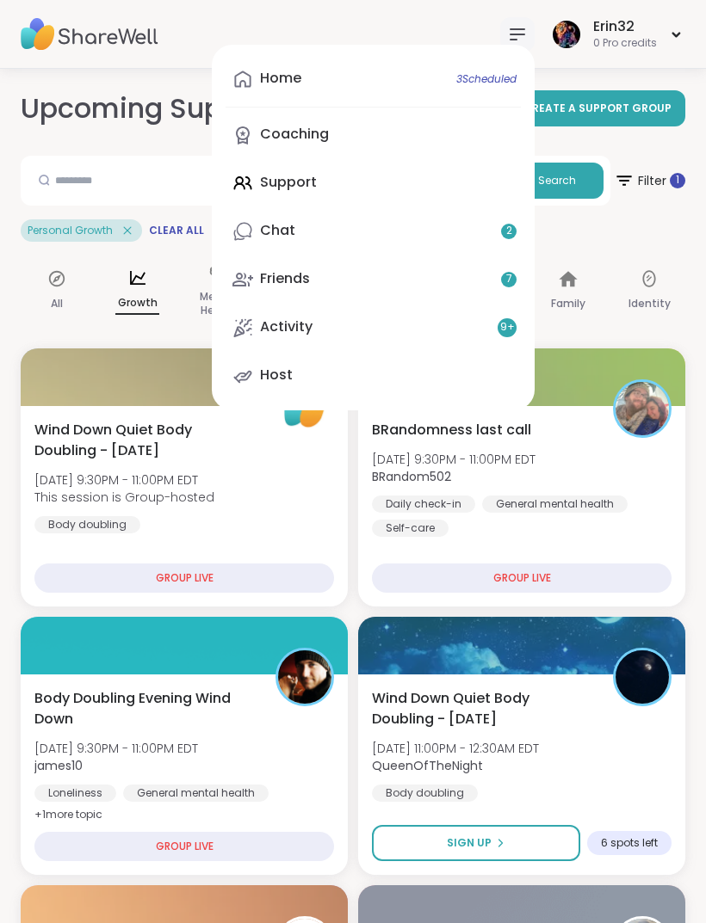
click at [397, 282] on link "Friends 7" at bounding box center [372, 279] width 295 height 41
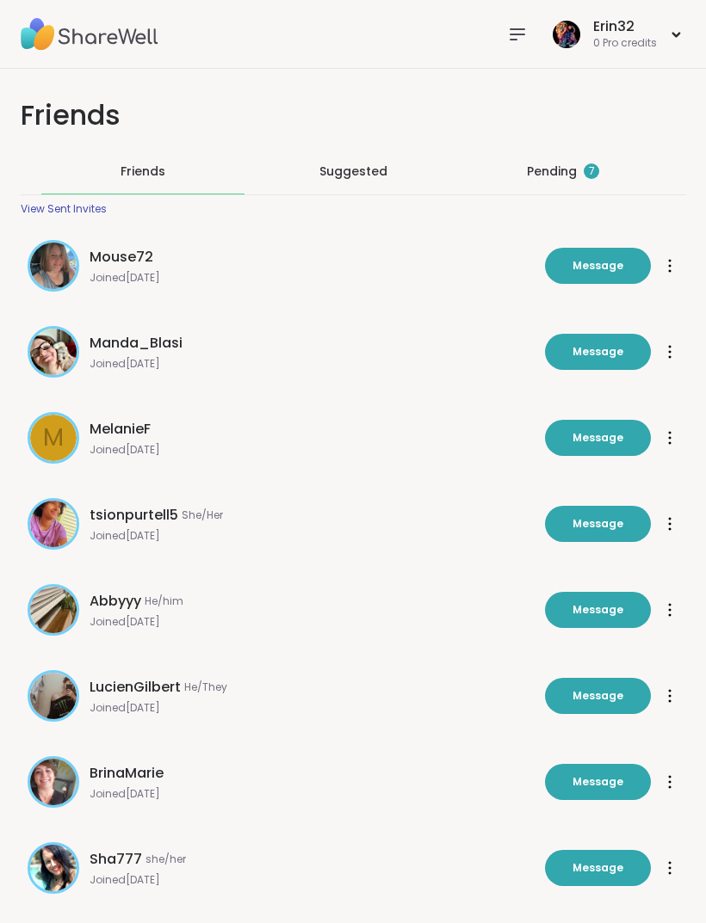
click at [509, 46] on div at bounding box center [517, 34] width 34 height 34
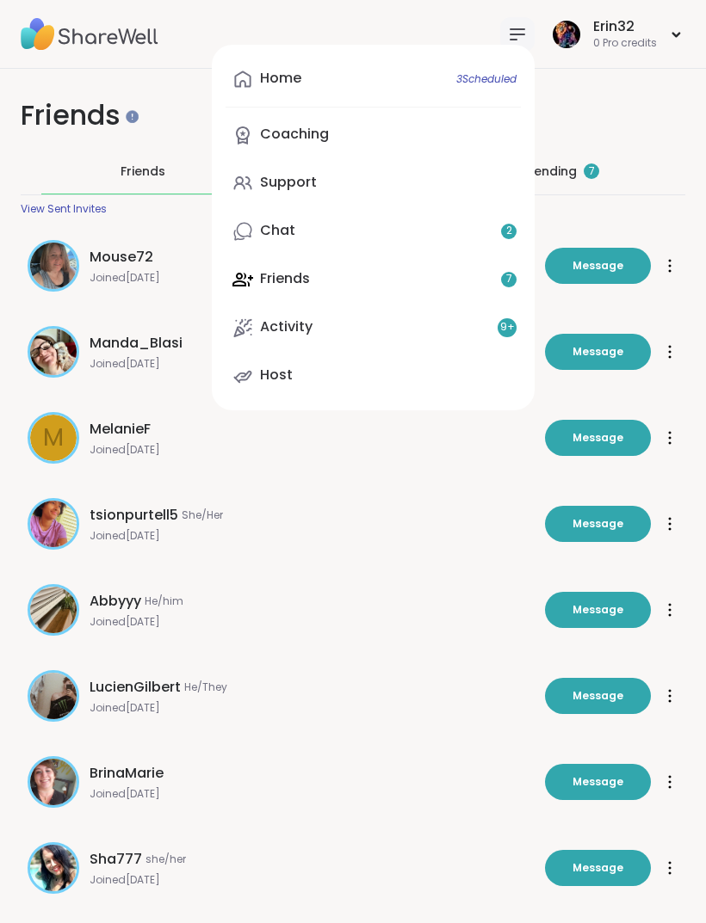
click at [385, 224] on link "Chat 2" at bounding box center [372, 231] width 295 height 41
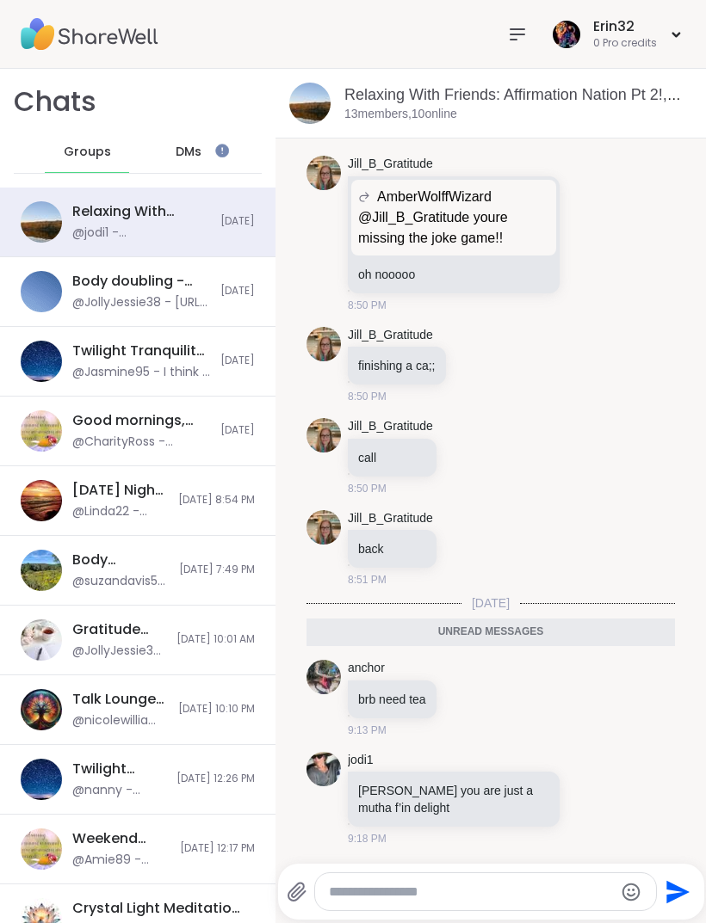
click at [687, 87] on div "Relaxing With Friends: Affirmation Nation Pt 2!, [DATE]" at bounding box center [518, 95] width 348 height 22
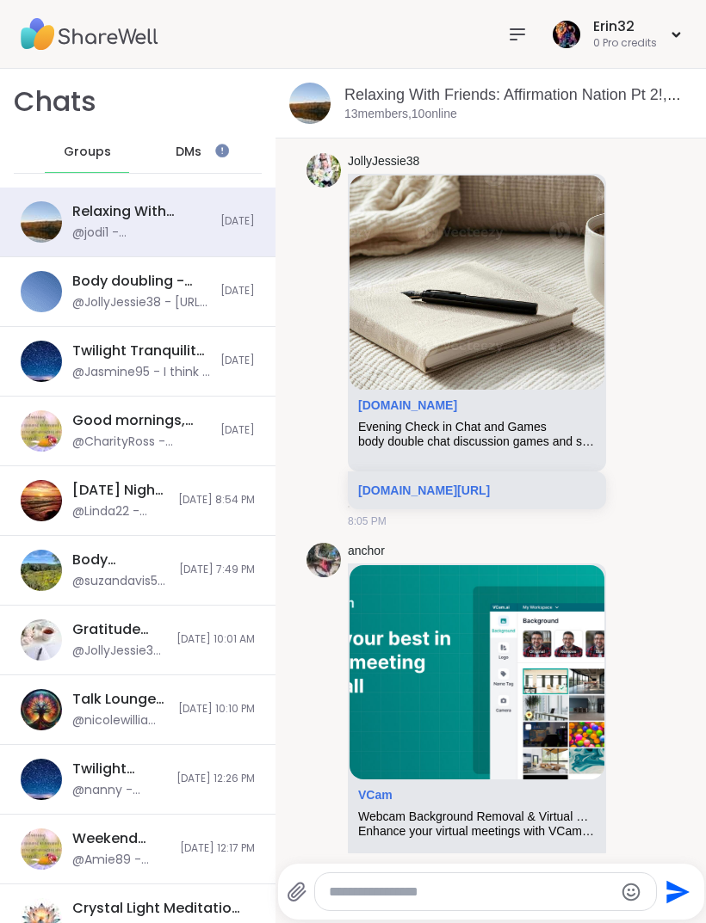
scroll to position [191, 0]
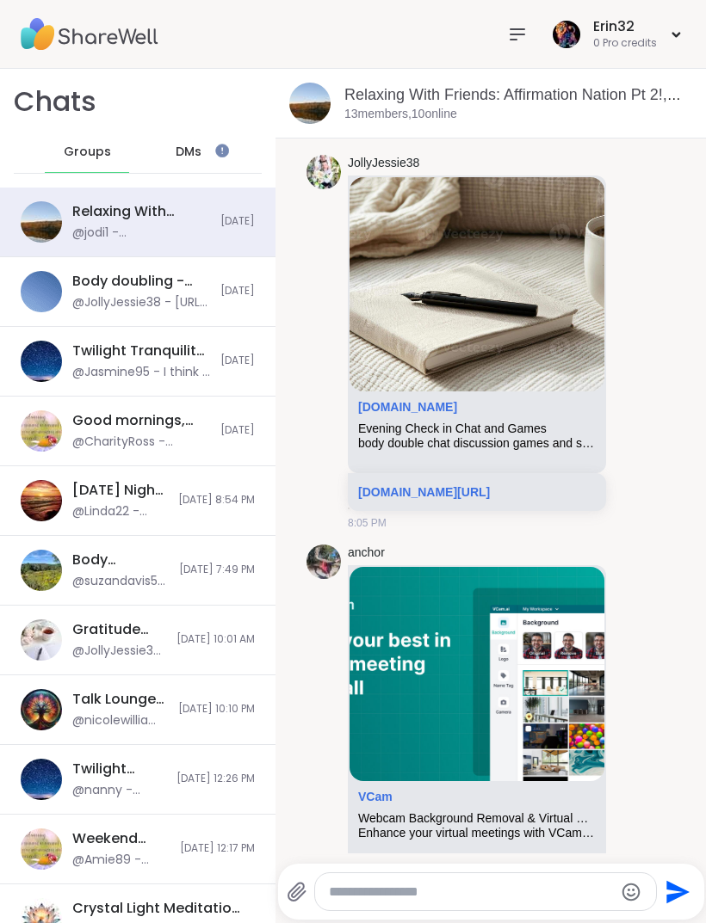
click at [490, 494] on link "[DOMAIN_NAME][URL]" at bounding box center [424, 492] width 132 height 14
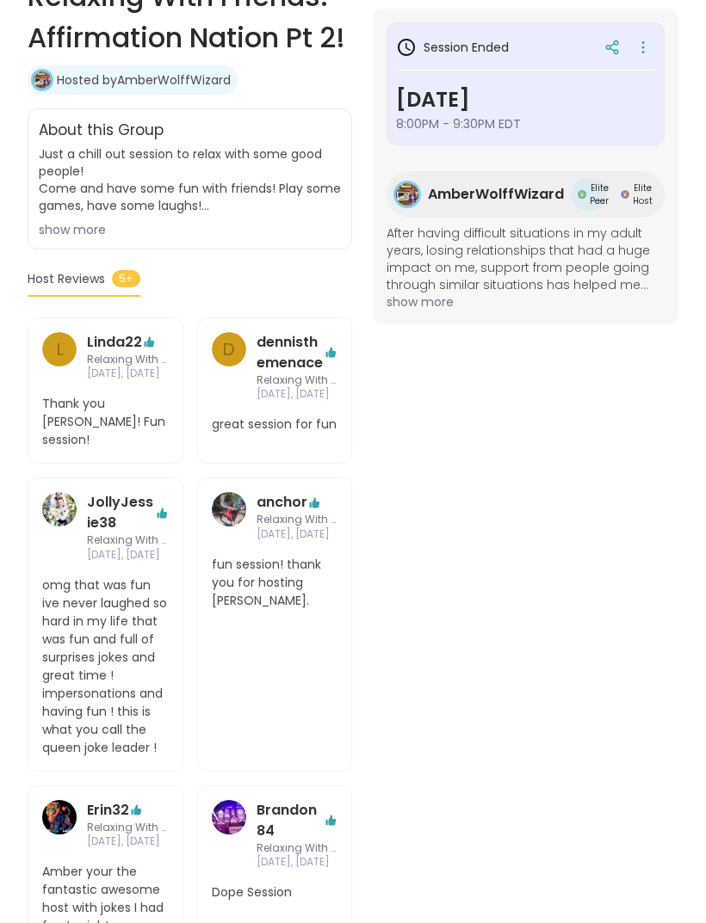
scroll to position [389, 0]
click at [115, 510] on link "JollyJessie38" at bounding box center [121, 512] width 68 height 41
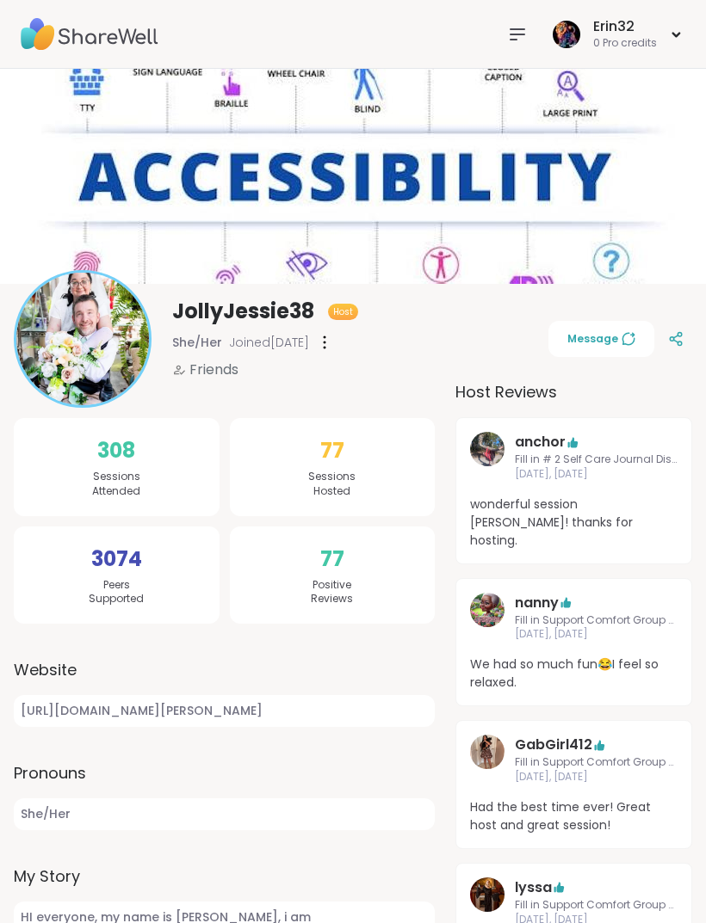
click at [604, 341] on span "Message" at bounding box center [601, 338] width 68 height 15
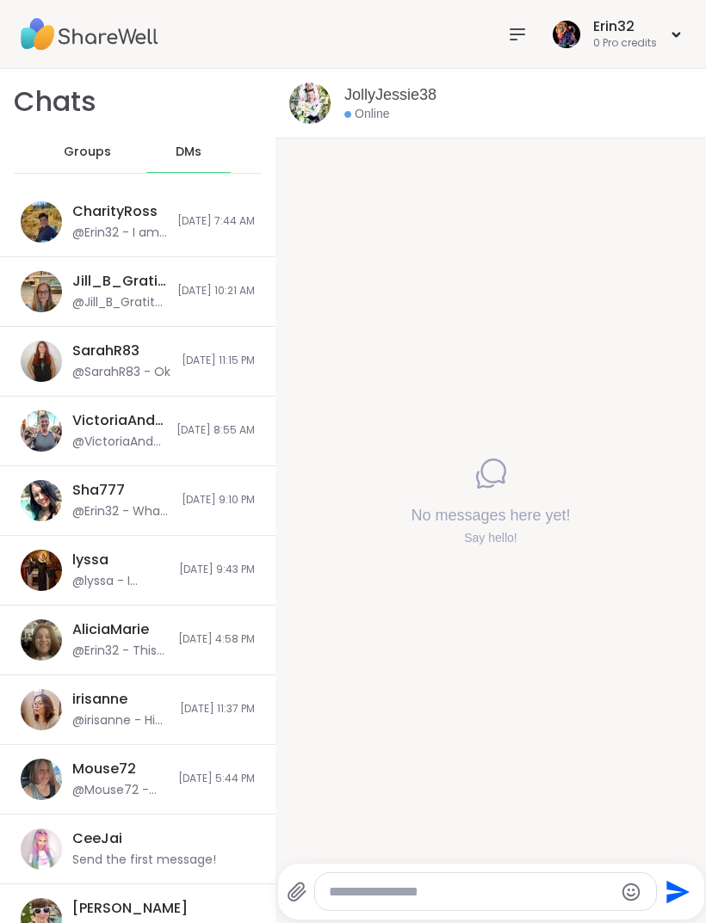
click at [466, 875] on div at bounding box center [485, 891] width 341 height 37
click at [496, 897] on textarea "Type your message" at bounding box center [471, 892] width 285 height 17
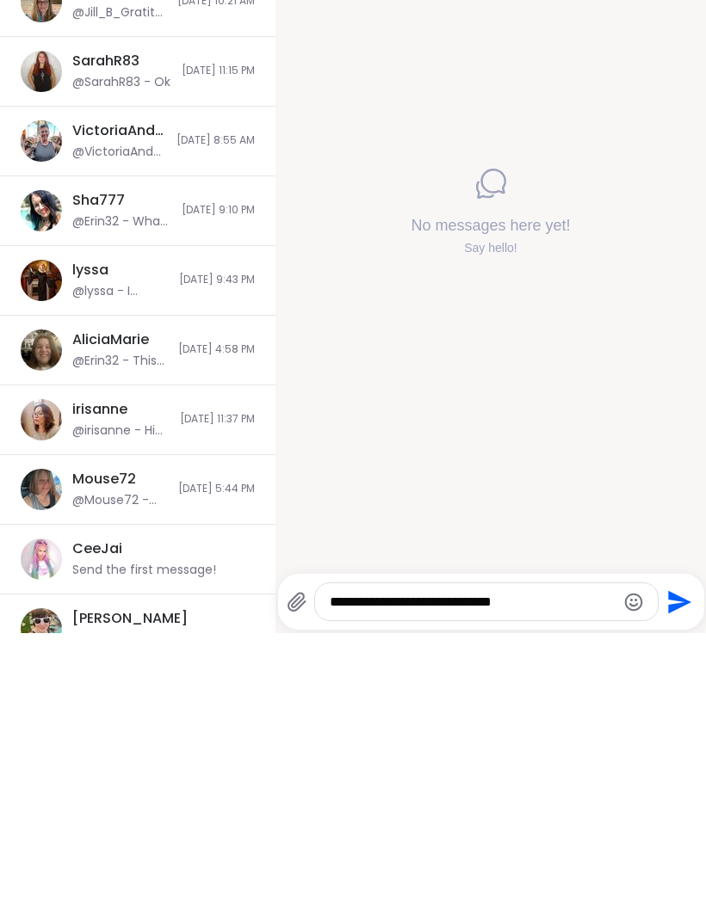
type textarea "**********"
click at [671, 879] on icon "Send" at bounding box center [677, 893] width 28 height 28
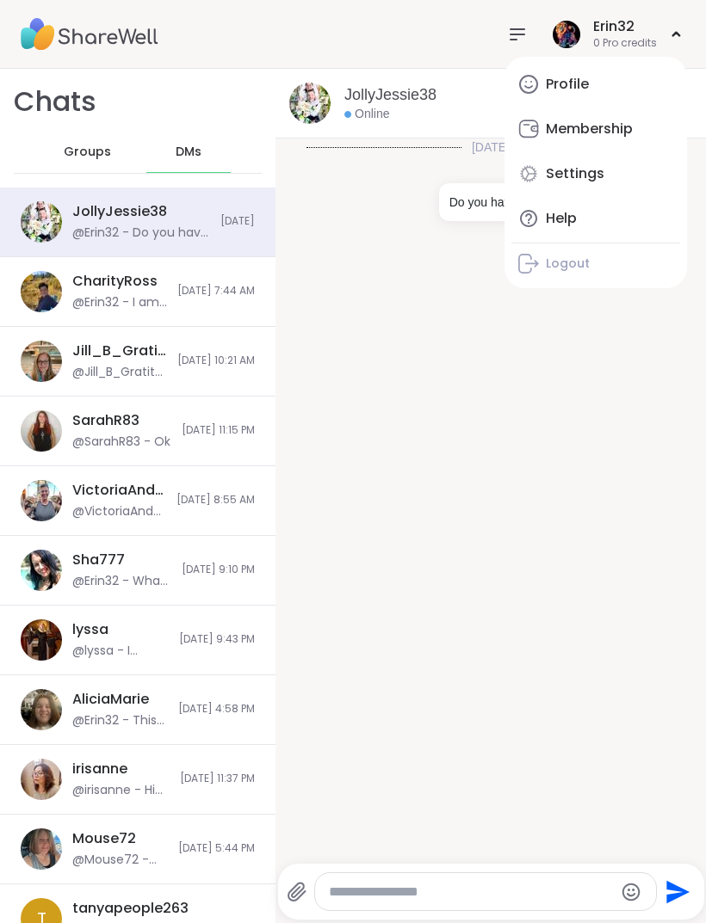
click at [156, 35] on img at bounding box center [90, 34] width 138 height 60
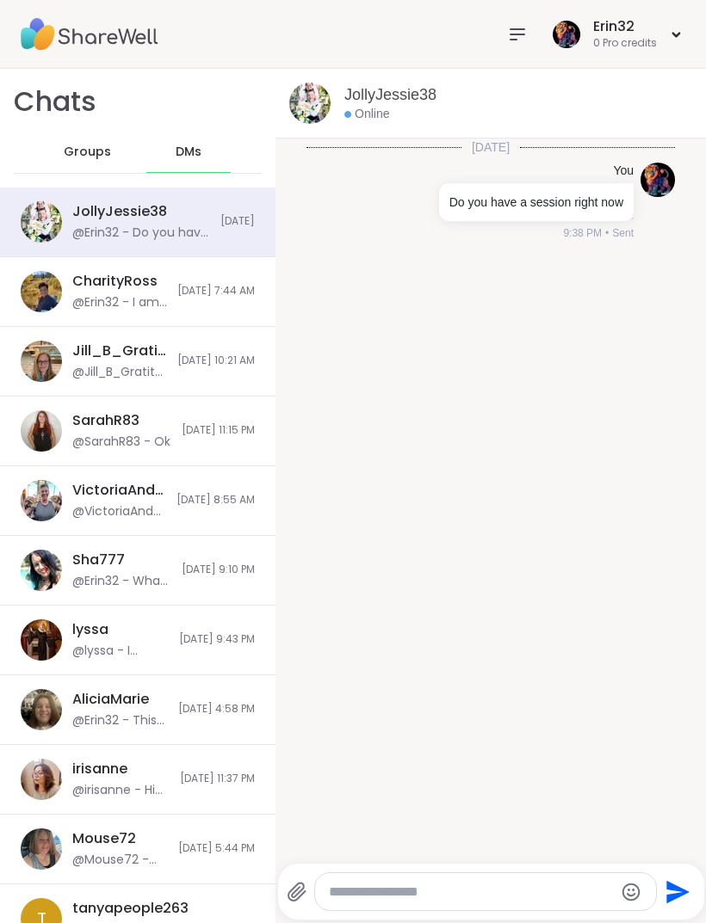
click at [96, 157] on span "Groups" at bounding box center [87, 152] width 47 height 17
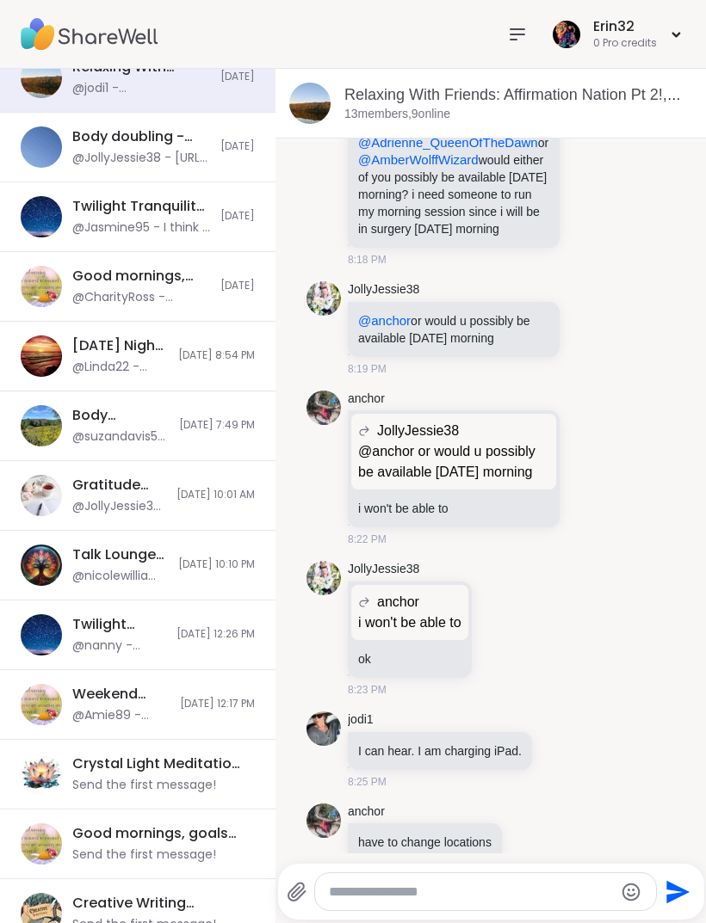
scroll to position [144, 0]
click at [228, 210] on span "Today" at bounding box center [237, 217] width 34 height 15
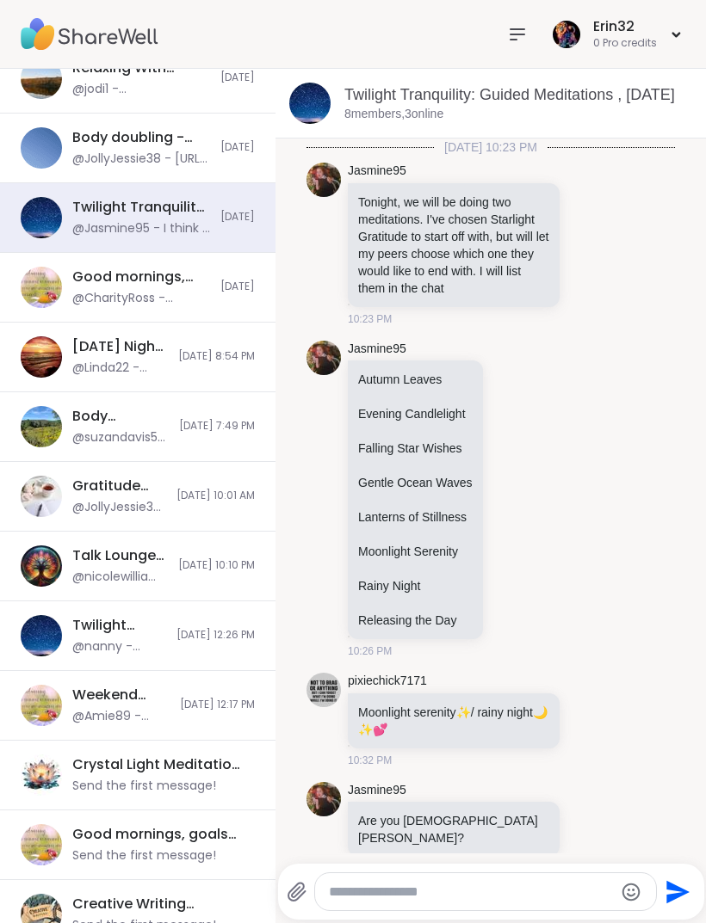
scroll to position [2866, 0]
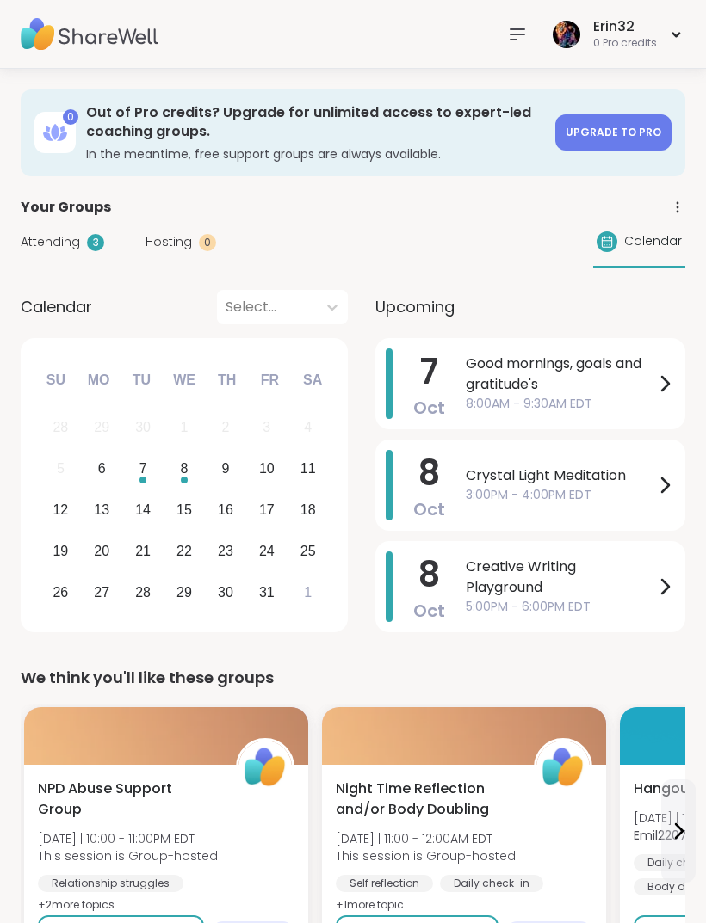
click at [681, 210] on icon at bounding box center [676, 207] width 15 height 15
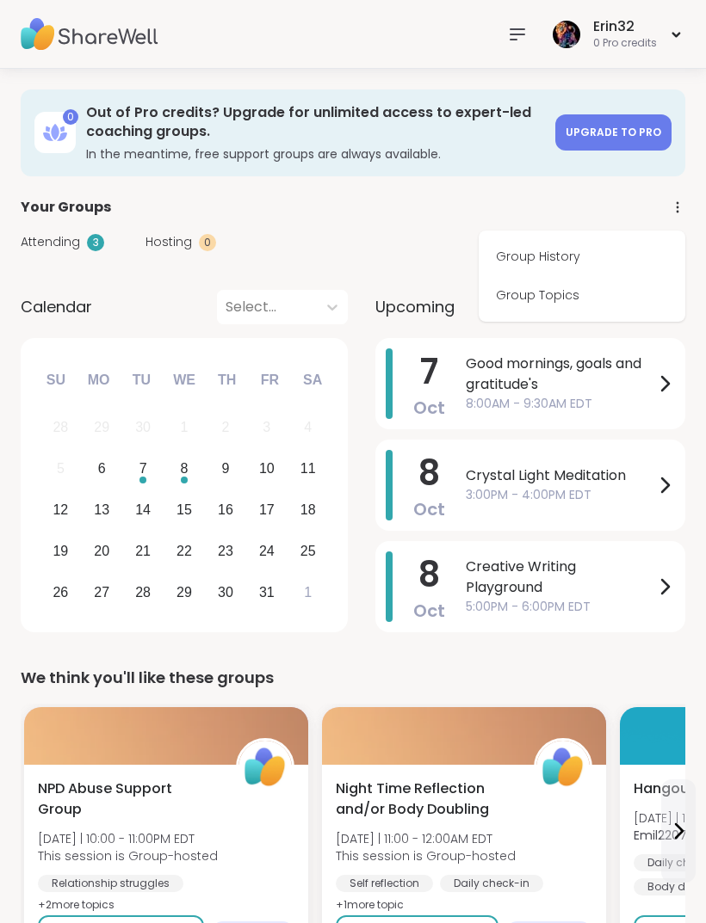
click at [613, 259] on link "Group History" at bounding box center [581, 256] width 193 height 39
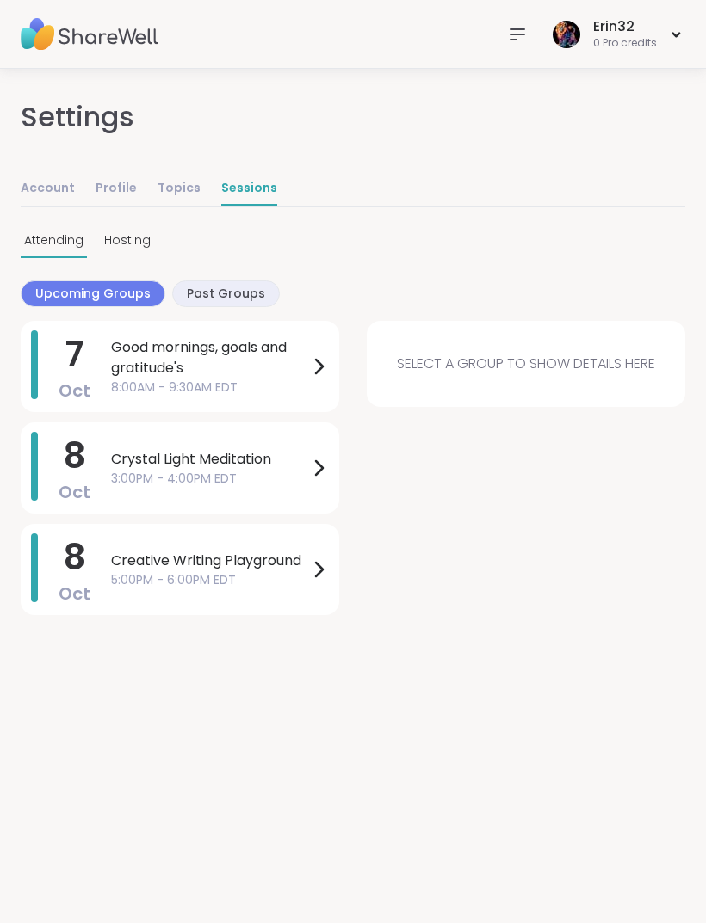
click at [244, 295] on span "Past Groups" at bounding box center [226, 294] width 78 height 18
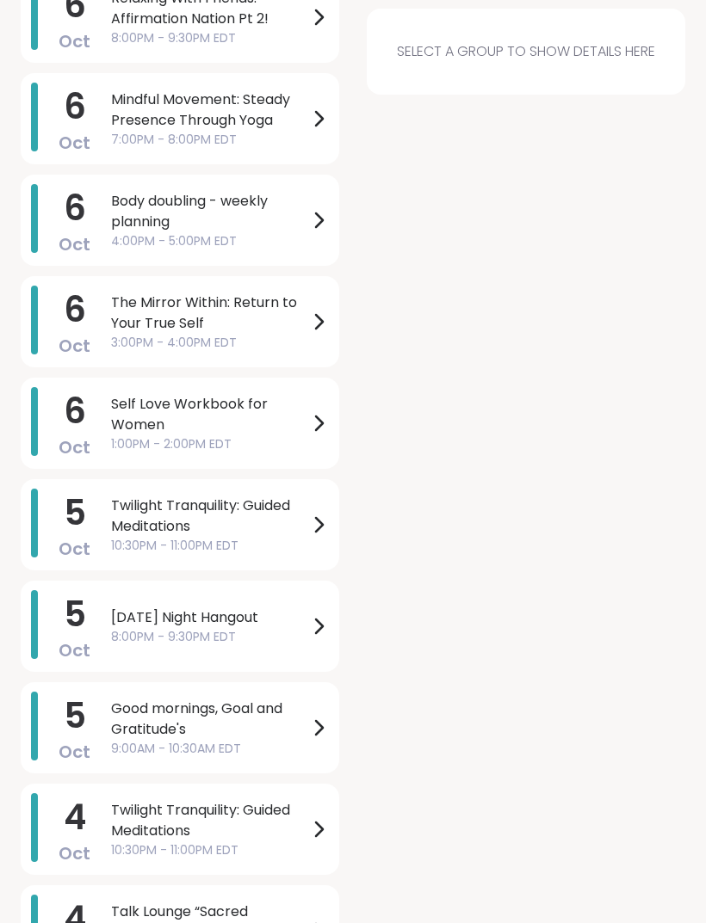
scroll to position [348, 0]
click at [301, 521] on span "Twilight Tranquility: Guided Meditations" at bounding box center [209, 516] width 197 height 41
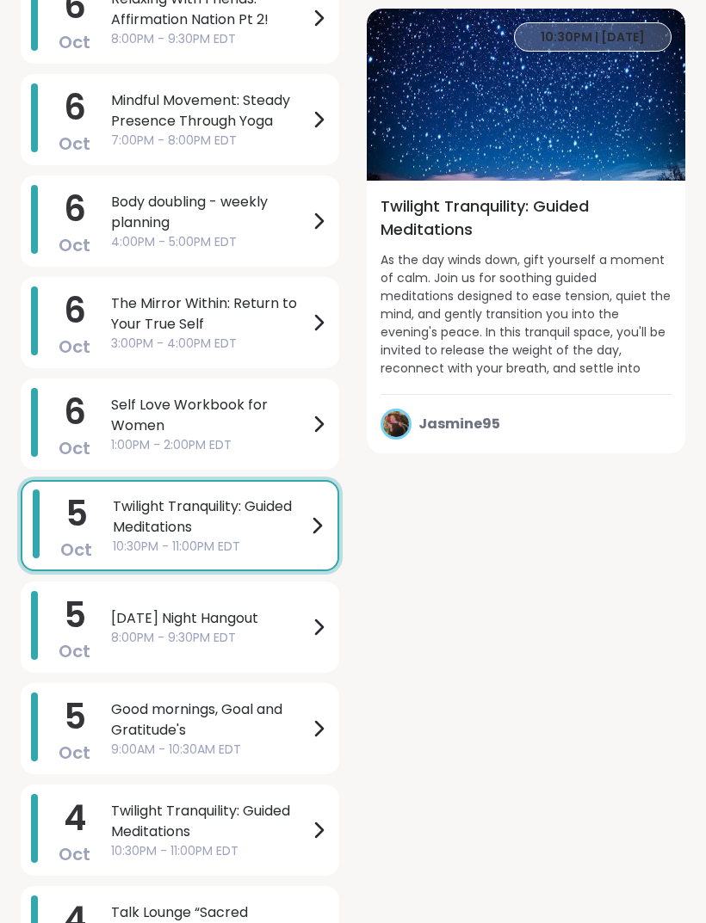
click at [589, 355] on span "As the day winds down, gift yourself a moment of calm. Join us for soothing gui…" at bounding box center [525, 315] width 291 height 129
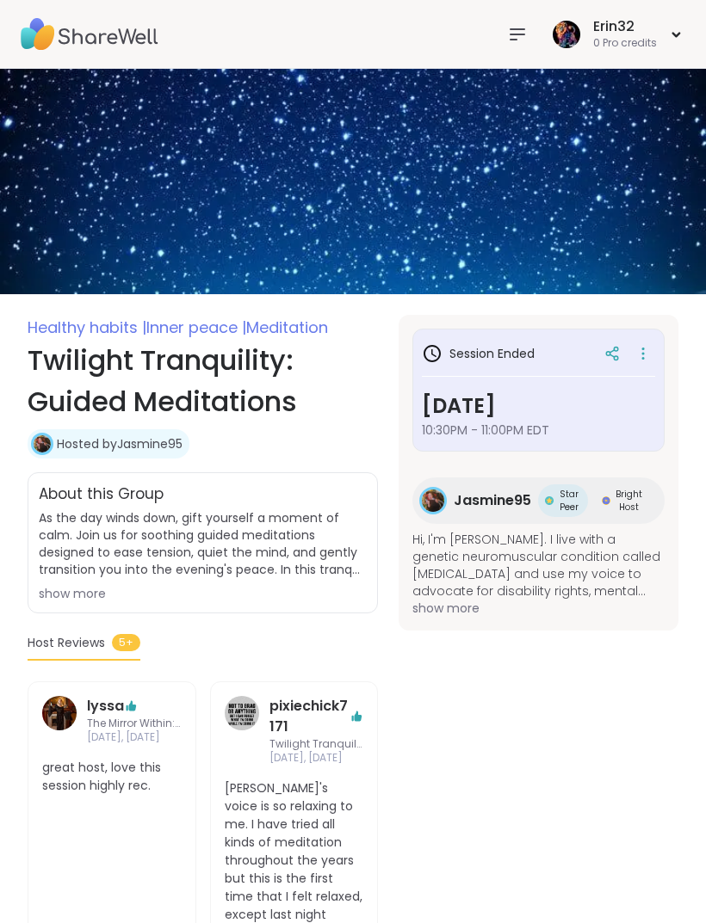
click at [172, 13] on div "Erin32 0 Pro credits" at bounding box center [353, 34] width 706 height 69
click at [172, 12] on div "Erin32 0 Pro credits" at bounding box center [353, 34] width 706 height 69
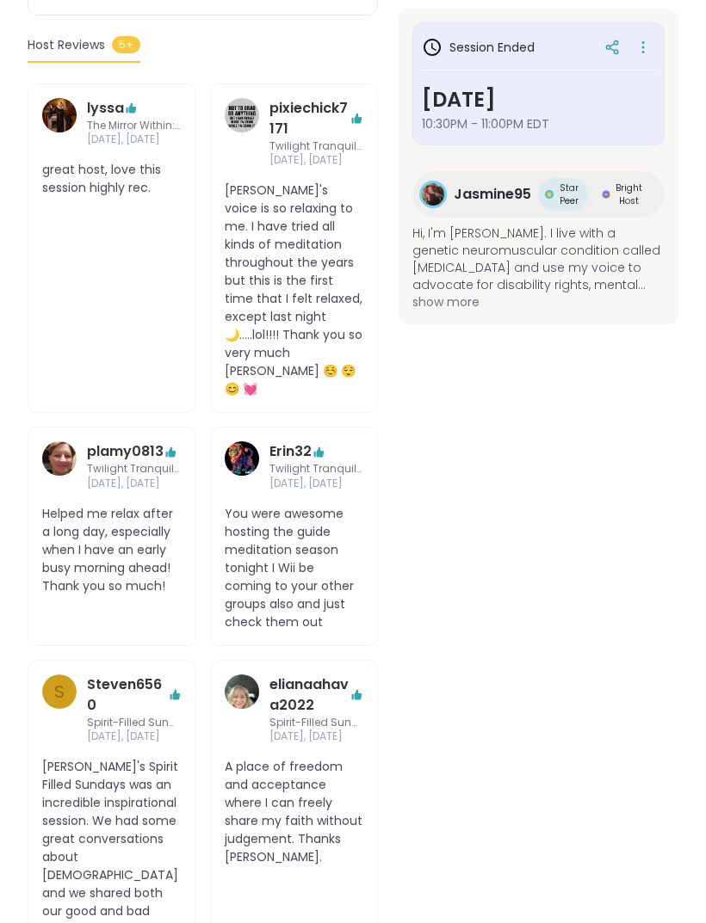
scroll to position [570, 0]
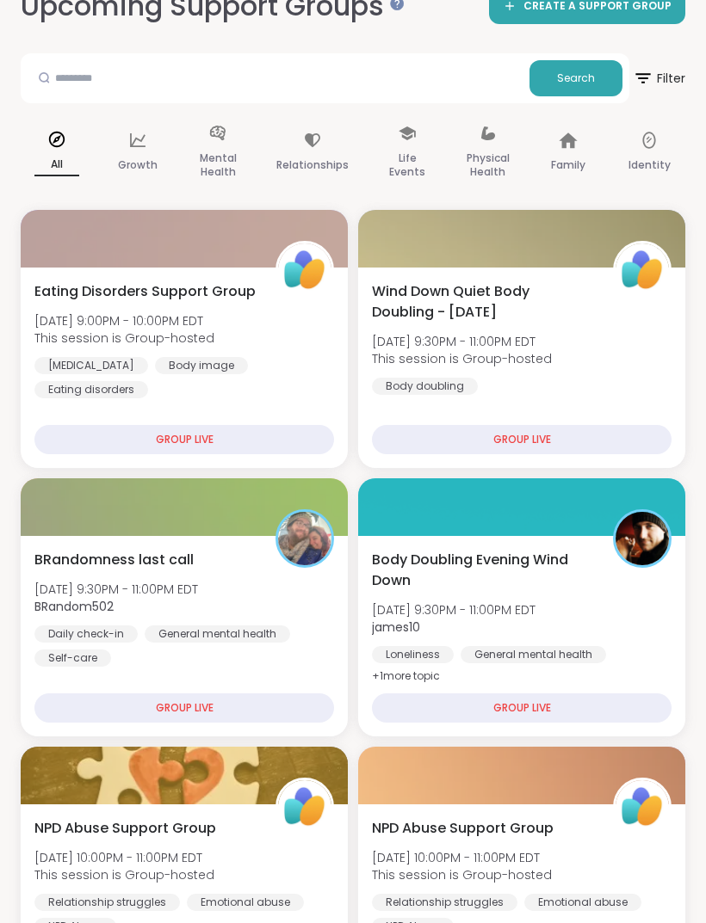
scroll to position [99, 0]
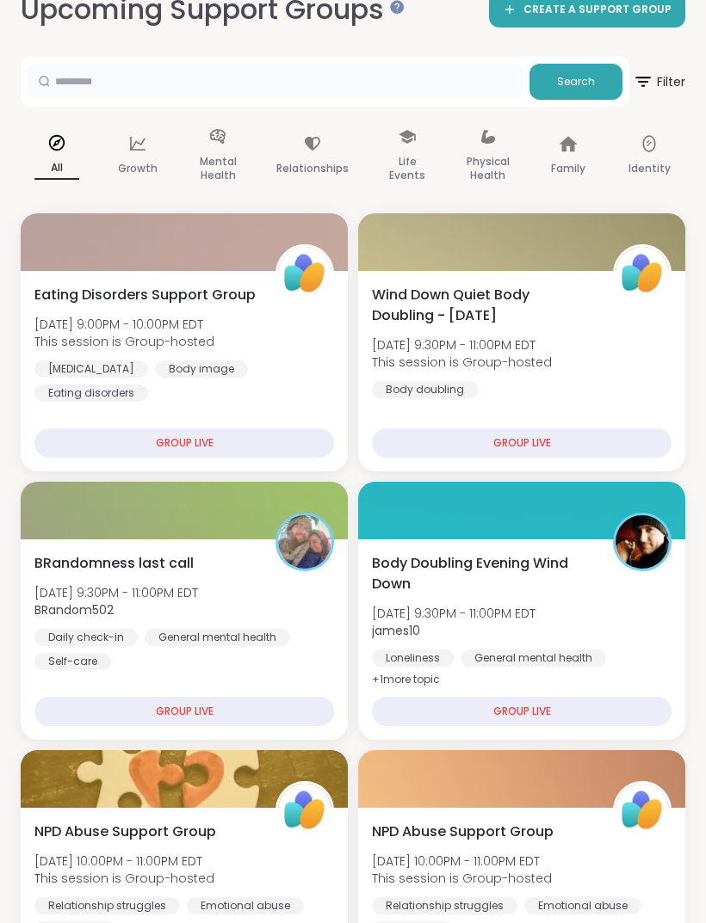
click at [433, 81] on input "text" at bounding box center [275, 81] width 495 height 34
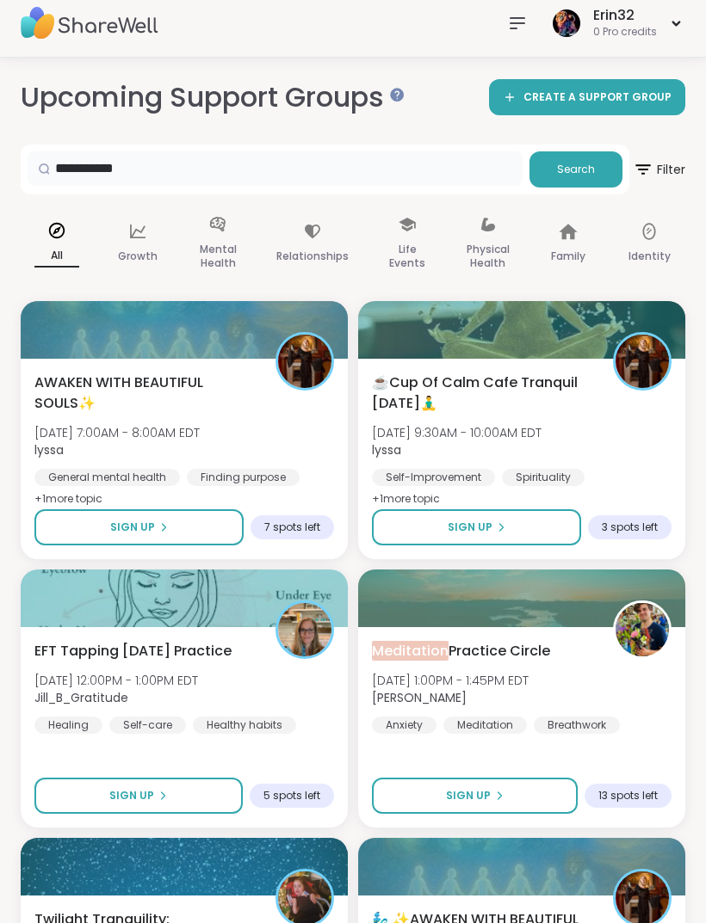
scroll to position [0, 0]
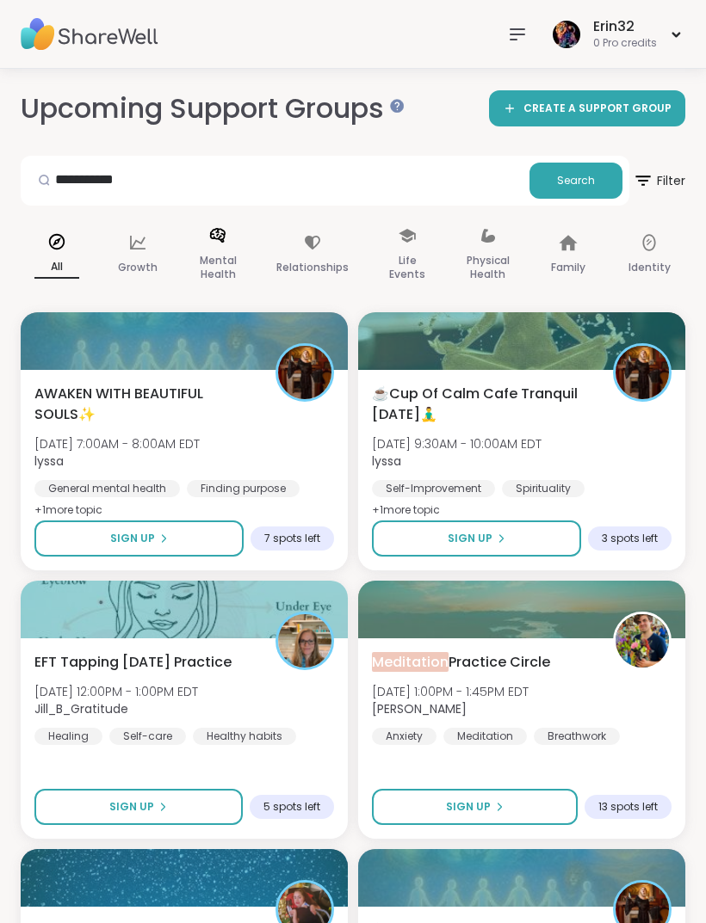
click at [232, 270] on p "Mental Health" at bounding box center [217, 267] width 45 height 34
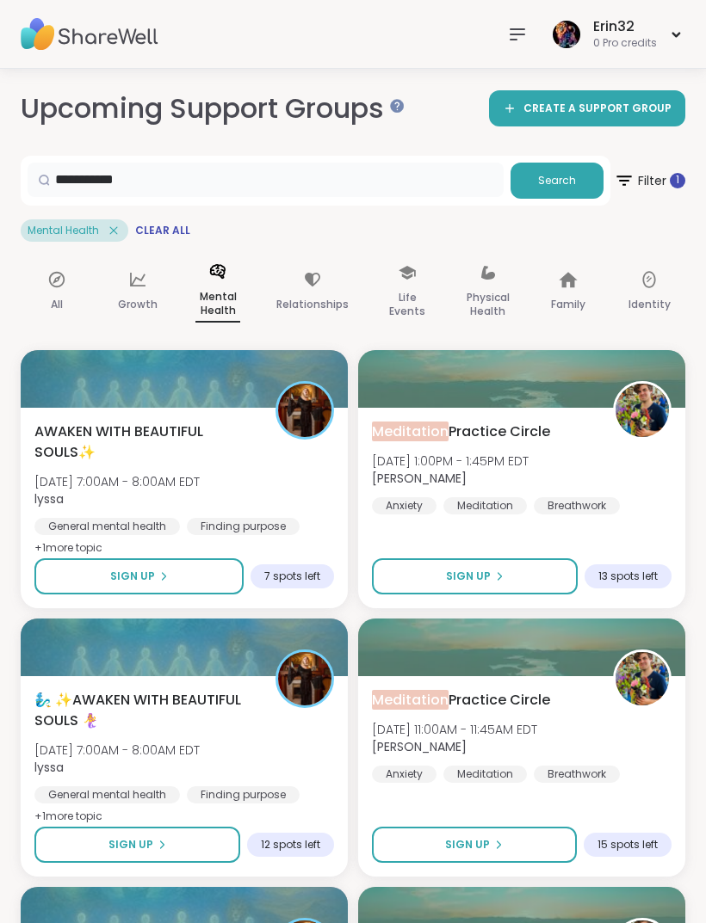
click at [373, 163] on input "**********" at bounding box center [266, 180] width 476 height 34
click at [407, 195] on input "**********" at bounding box center [266, 180] width 476 height 34
click at [406, 195] on input "**********" at bounding box center [266, 180] width 476 height 34
type input "*"
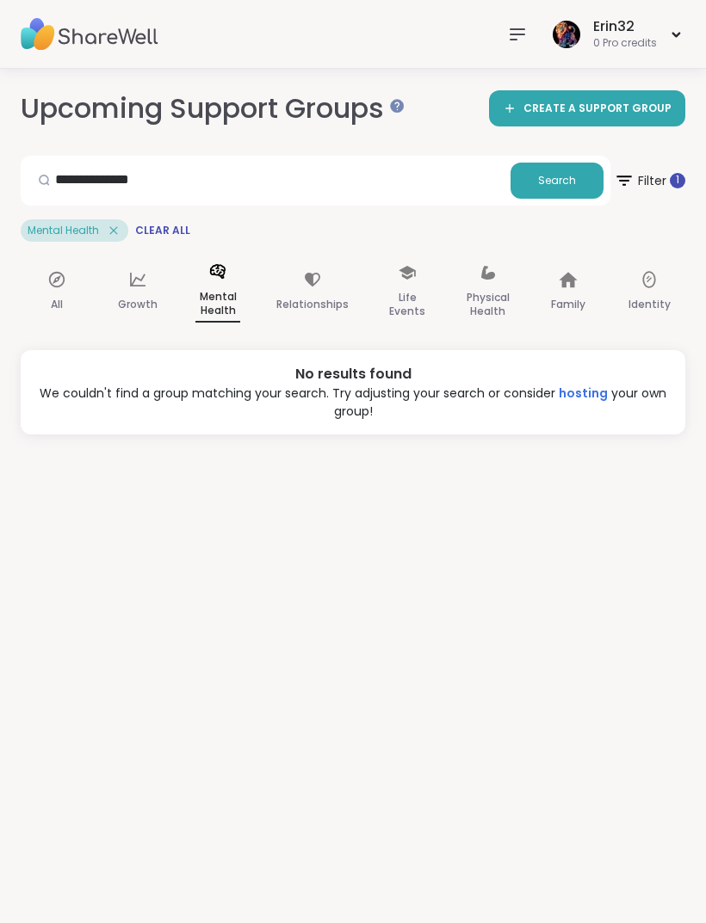
click at [560, 286] on icon at bounding box center [567, 279] width 19 height 19
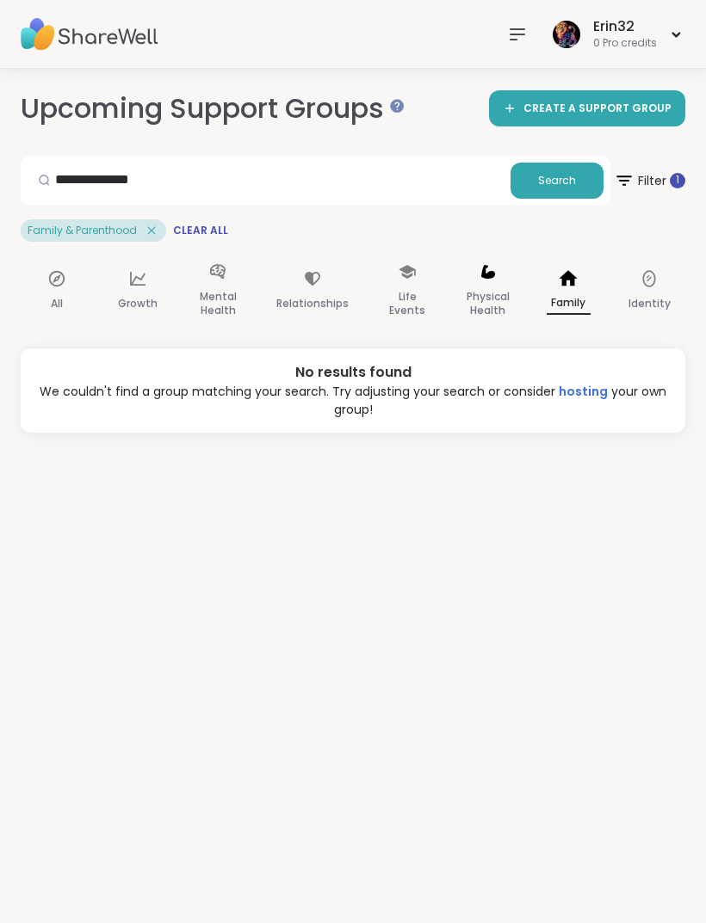
click at [479, 293] on p "Physical Health" at bounding box center [487, 304] width 45 height 34
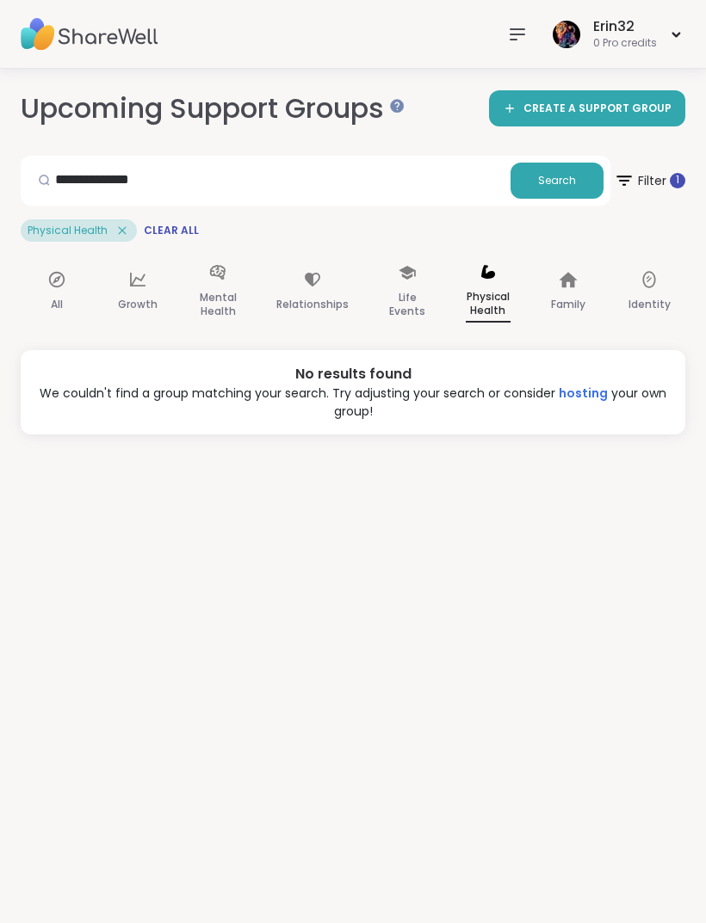
click at [416, 298] on p "Life Events" at bounding box center [407, 304] width 45 height 34
click at [322, 299] on p "Relationships" at bounding box center [312, 304] width 72 height 21
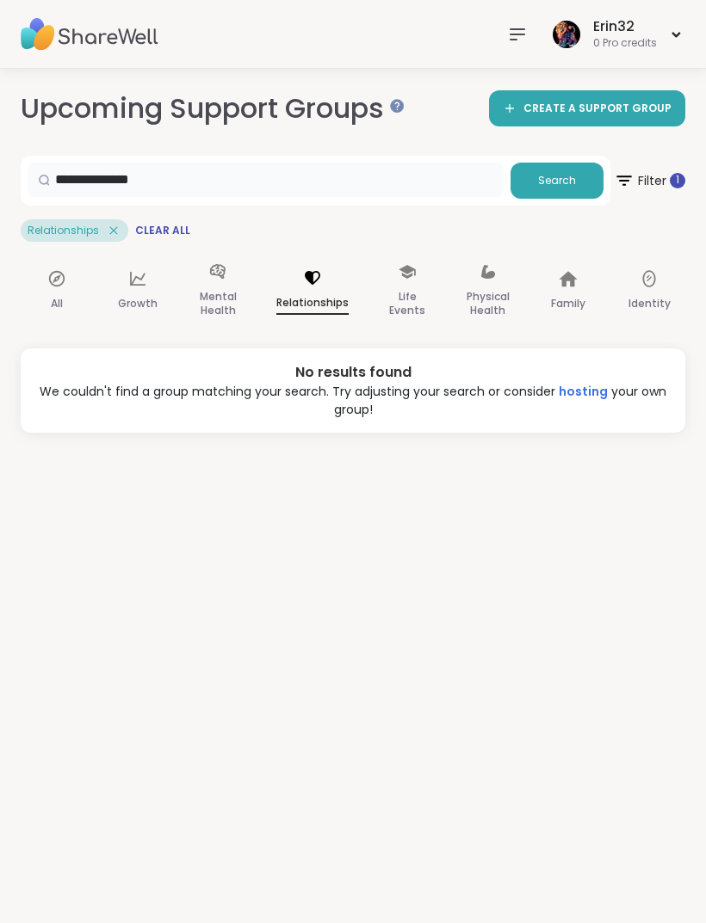
click at [332, 166] on input "**********" at bounding box center [266, 180] width 476 height 34
click at [420, 188] on input "**********" at bounding box center [266, 180] width 476 height 34
type input "*"
click at [546, 182] on span "Search" at bounding box center [557, 180] width 38 height 15
click at [417, 182] on input "*********" at bounding box center [266, 180] width 476 height 34
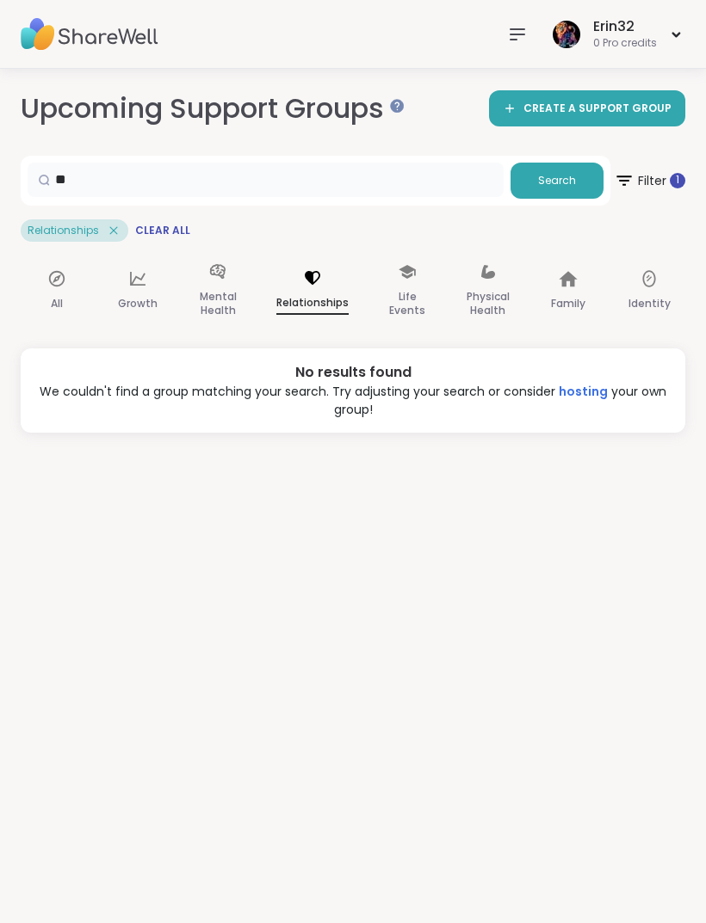
type input "*"
click at [354, 188] on input "text" at bounding box center [266, 180] width 476 height 34
paste input "**********"
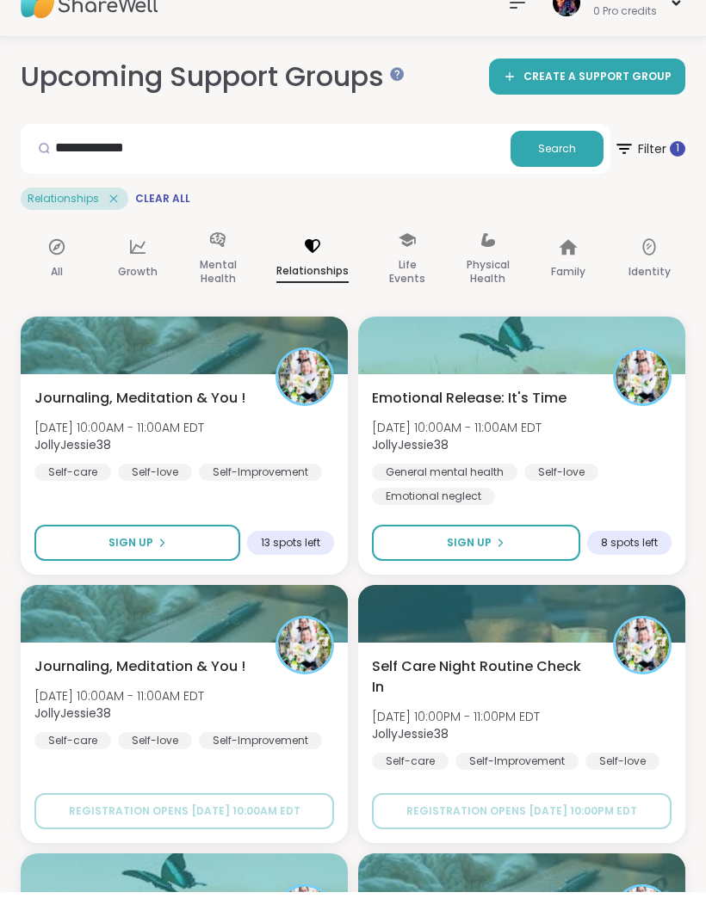
click at [415, 287] on p "Life Events" at bounding box center [407, 304] width 45 height 34
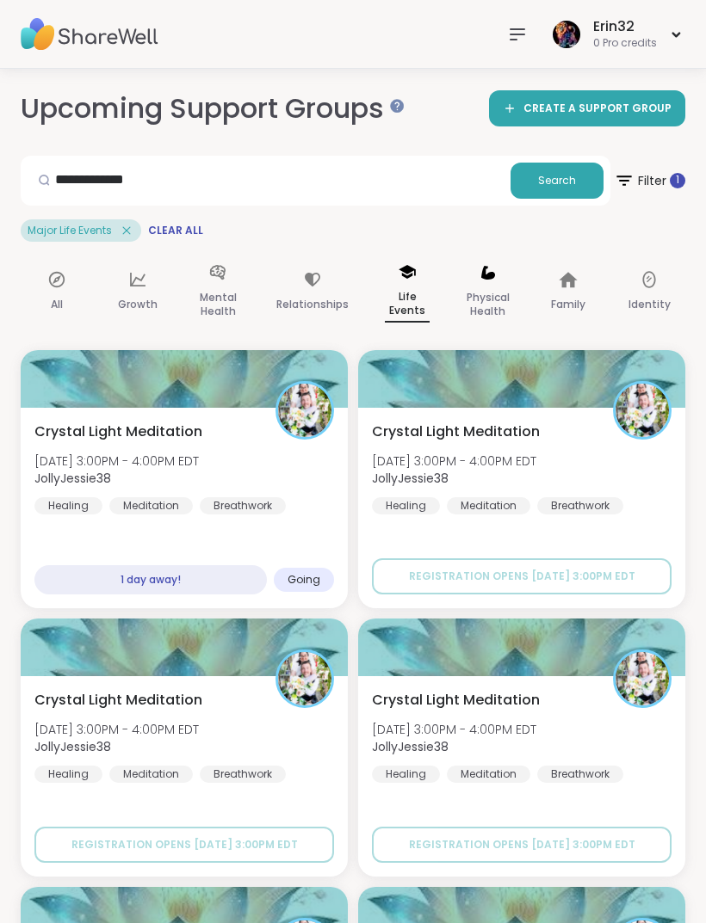
click at [484, 287] on p "Physical Health" at bounding box center [487, 304] width 45 height 34
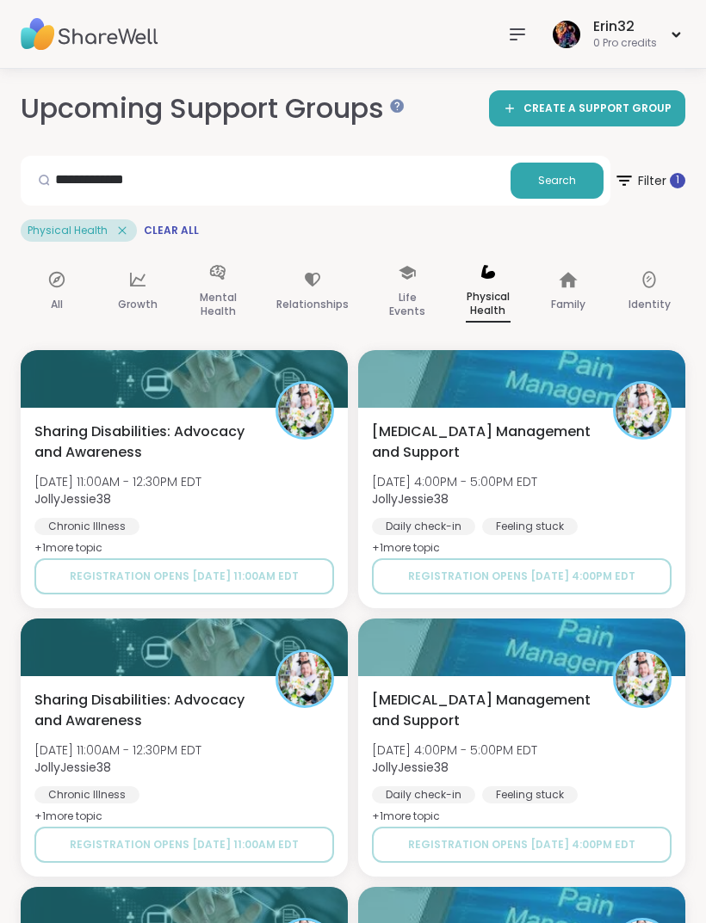
click at [650, 275] on icon at bounding box center [648, 279] width 19 height 19
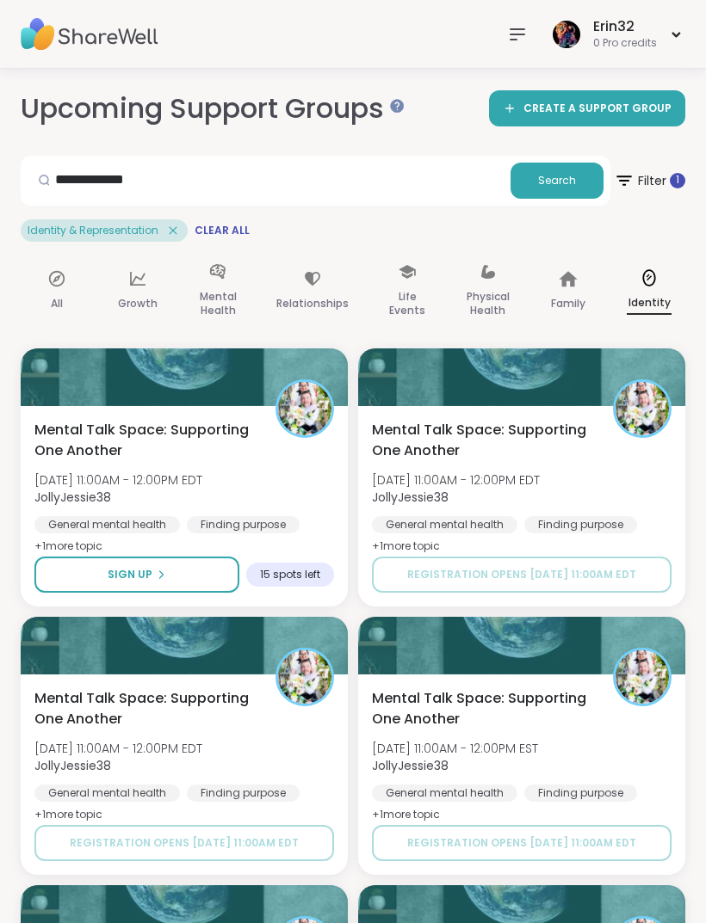
click at [137, 273] on icon at bounding box center [137, 278] width 19 height 19
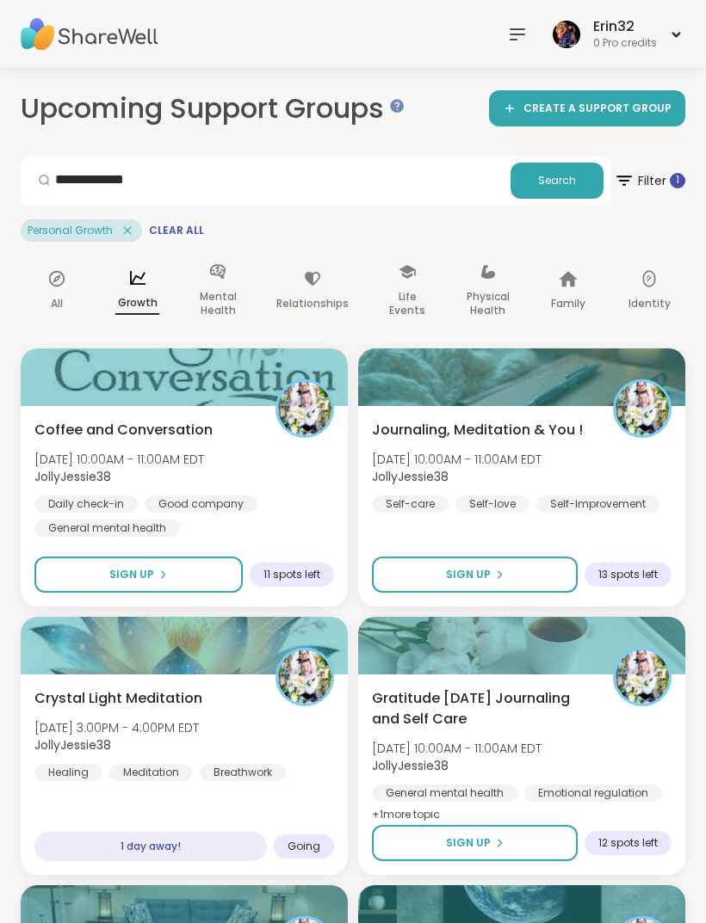
click at [309, 285] on icon at bounding box center [312, 278] width 19 height 19
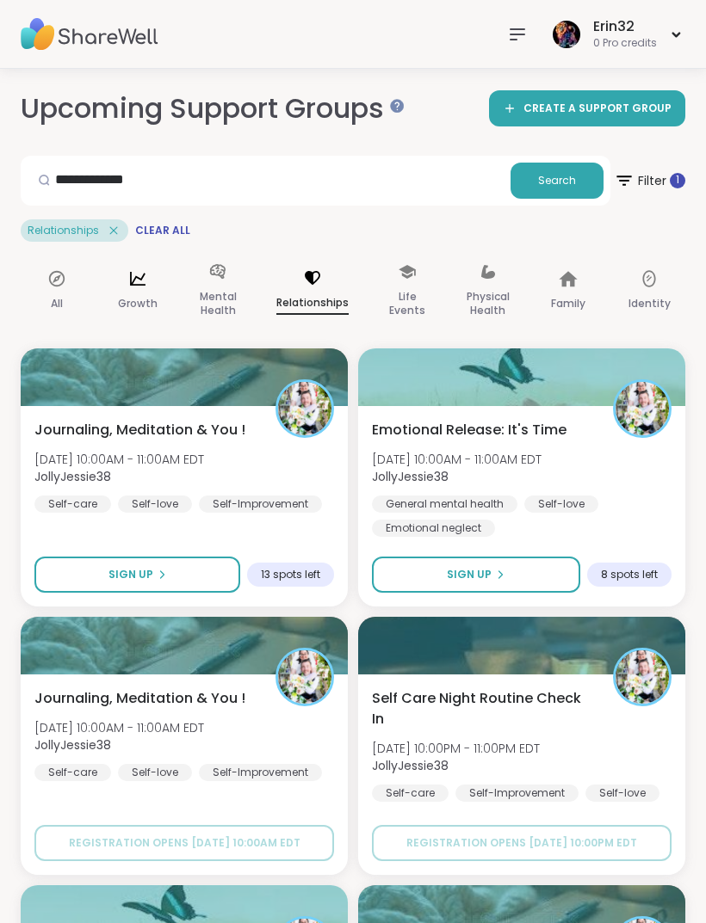
click at [140, 293] on p "Growth" at bounding box center [138, 303] width 40 height 21
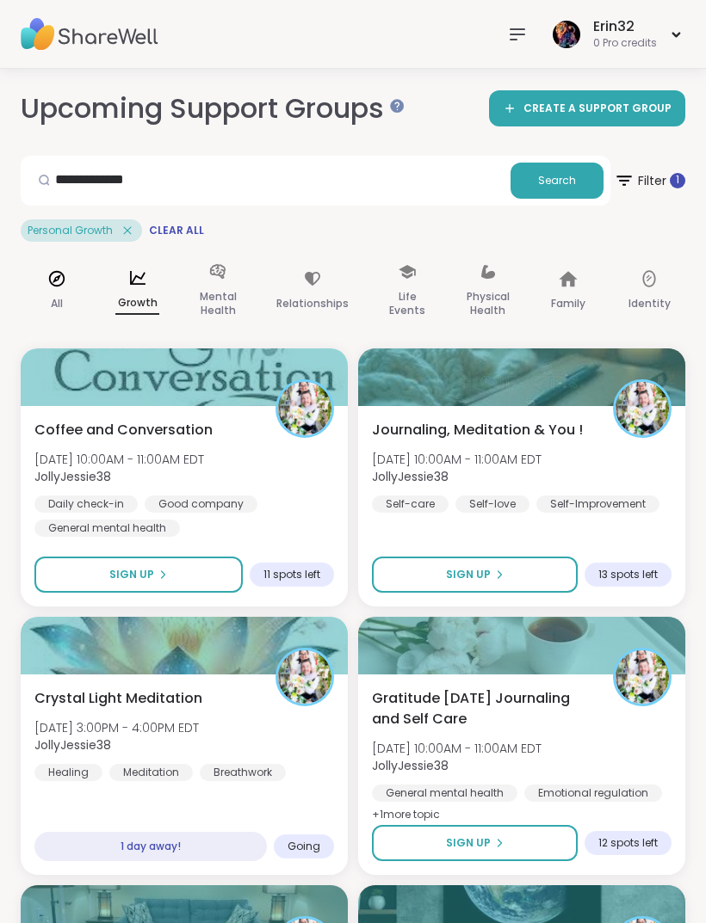
click at [52, 304] on p "All" at bounding box center [57, 303] width 12 height 21
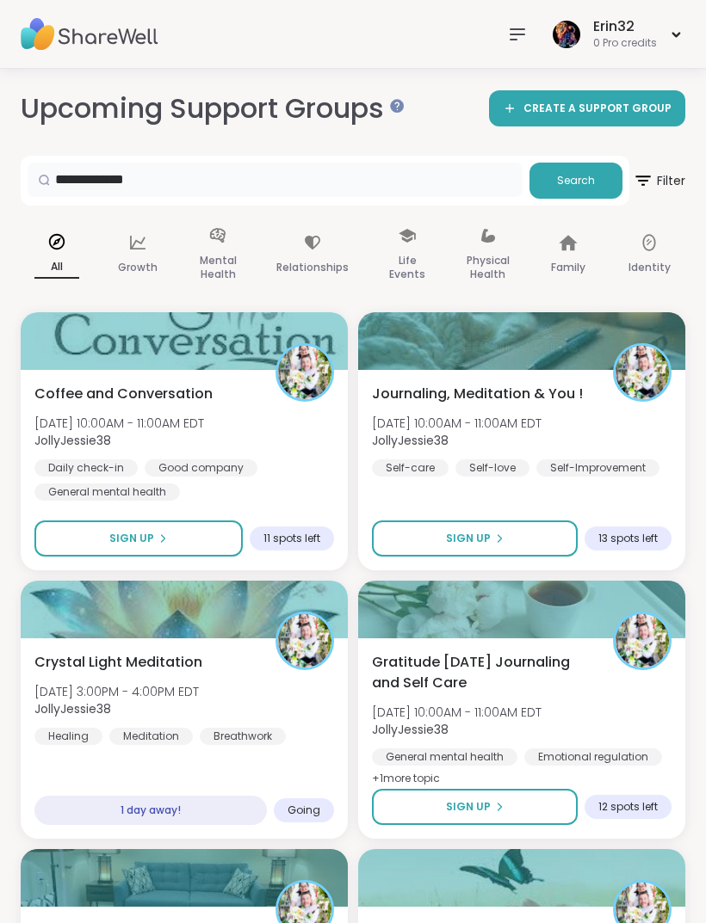
click at [386, 163] on input "**********" at bounding box center [275, 180] width 495 height 34
click at [418, 167] on input "**********" at bounding box center [275, 180] width 495 height 34
click at [441, 187] on input "**********" at bounding box center [275, 180] width 495 height 34
type input "*"
